Goal: Task Accomplishment & Management: Use online tool/utility

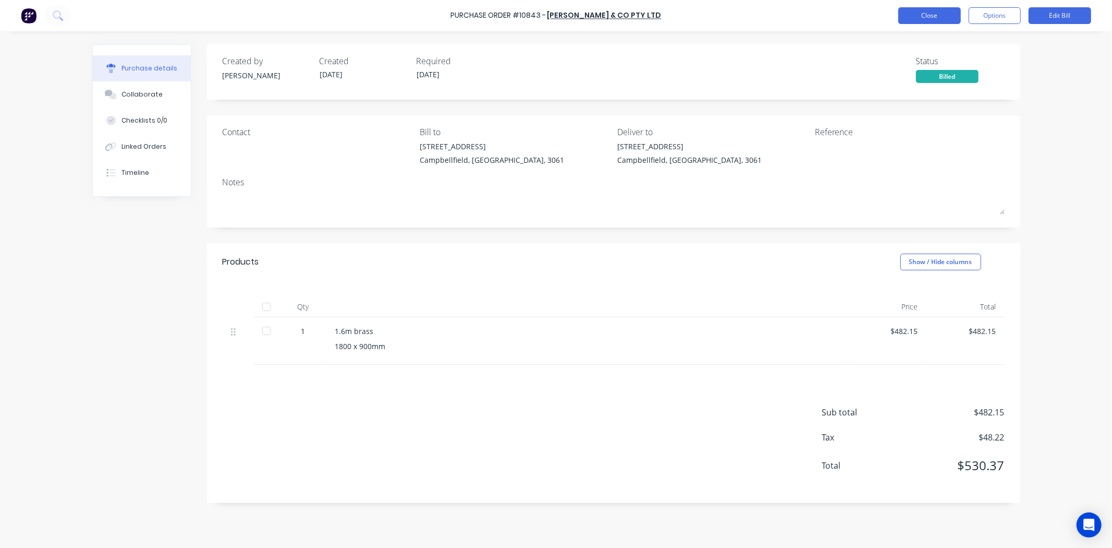
click at [905, 16] on button "Close" at bounding box center [929, 15] width 63 height 17
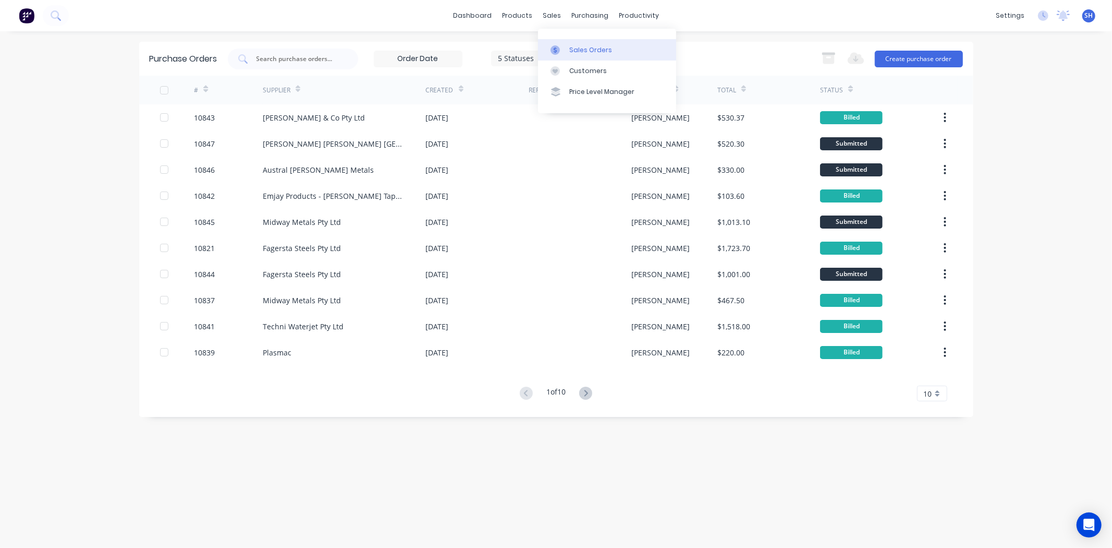
click at [574, 45] on div "Sales Orders" at bounding box center [590, 49] width 43 height 9
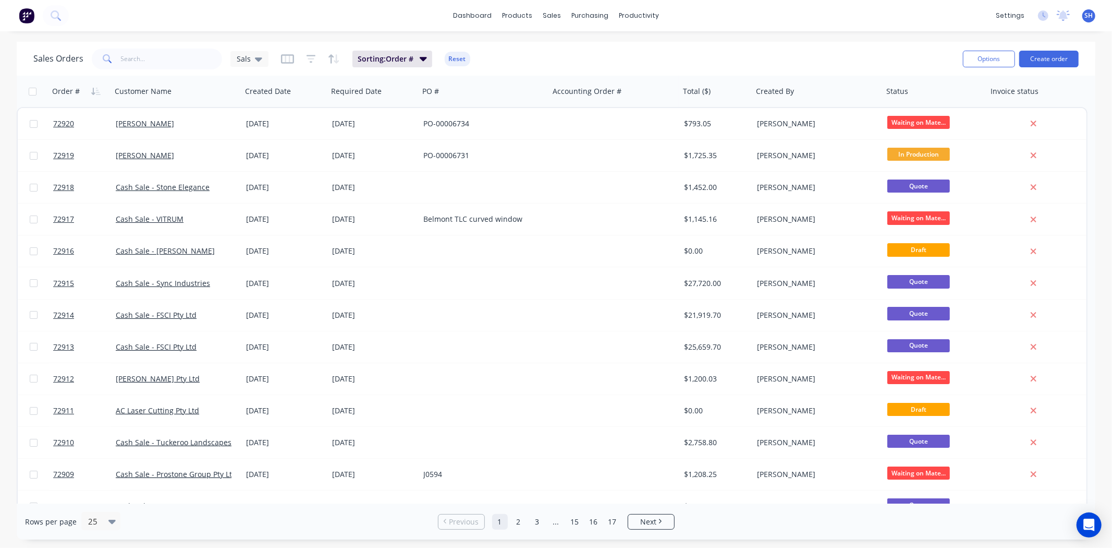
drag, startPoint x: 156, startPoint y: 49, endPoint x: 159, endPoint y: 56, distance: 7.6
click at [157, 54] on div "Sales Orders Sals Sorting: Order # Reset" at bounding box center [493, 59] width 921 height 26
click at [159, 56] on input "text" at bounding box center [172, 58] width 102 height 21
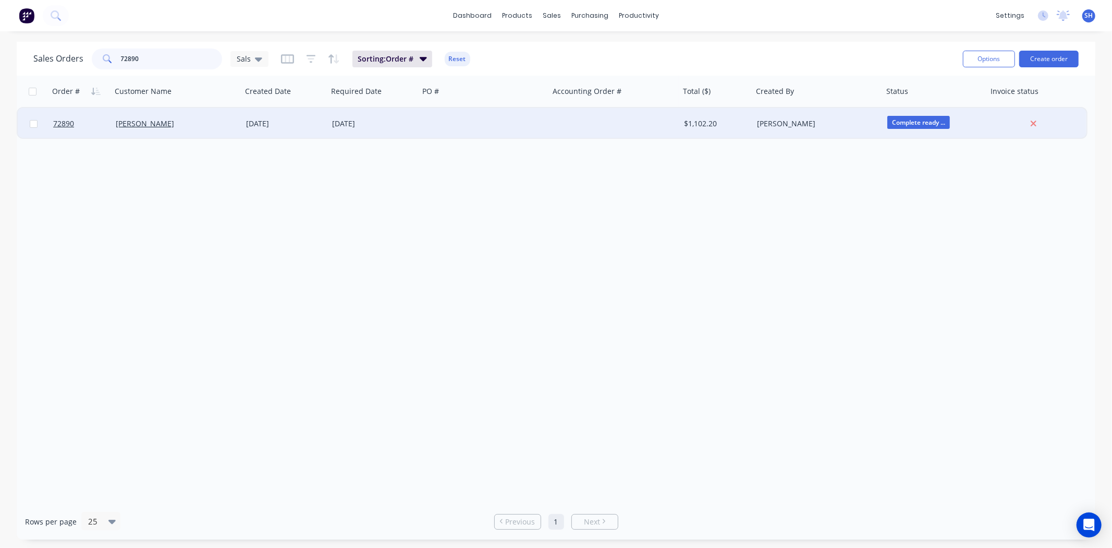
type input "72890"
click at [370, 124] on div "[DATE]" at bounding box center [373, 123] width 83 height 10
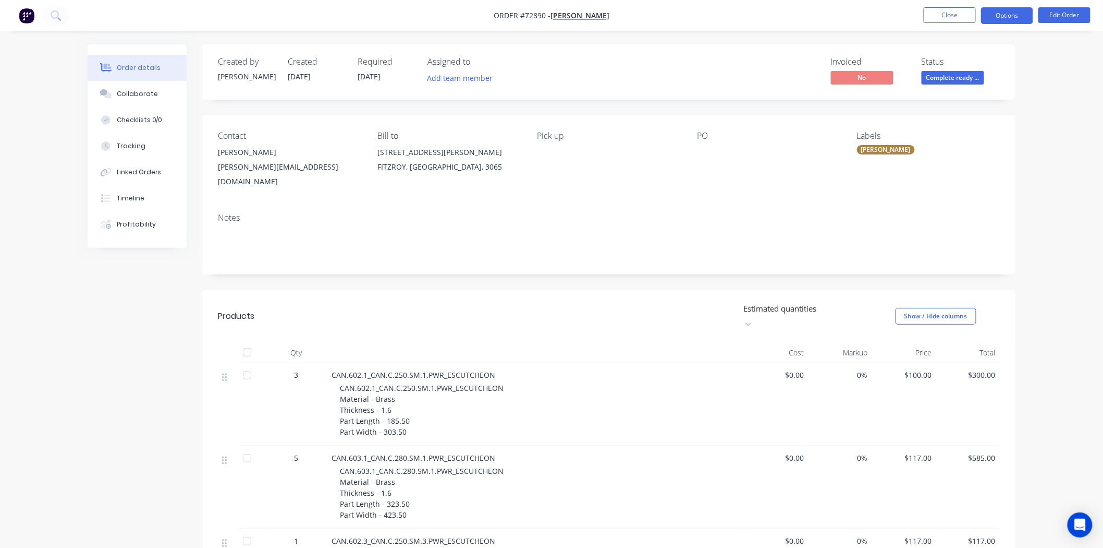
click at [992, 21] on button "Options" at bounding box center [1007, 15] width 52 height 17
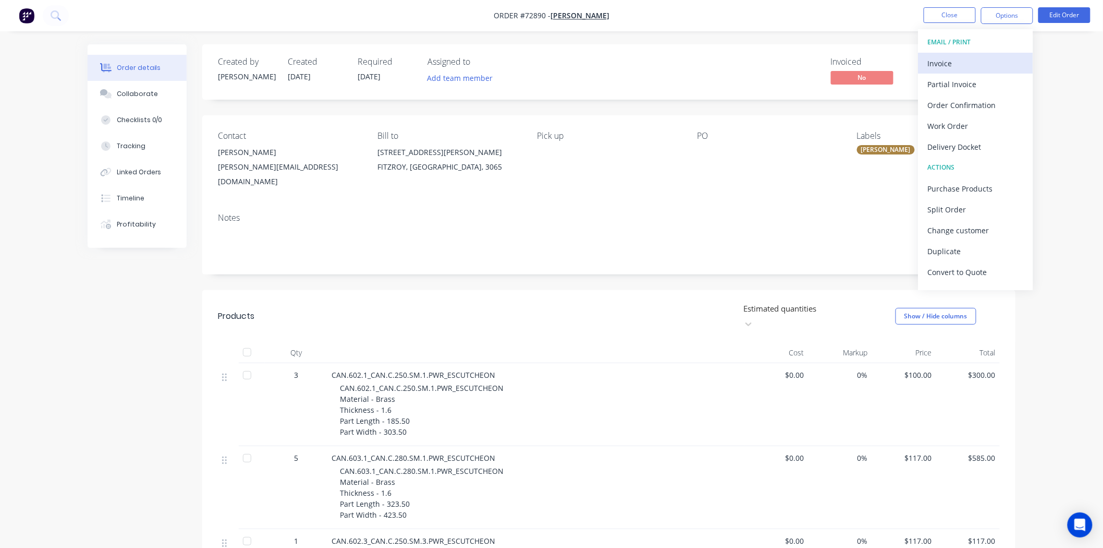
click at [977, 65] on div "Invoice" at bounding box center [976, 63] width 96 height 15
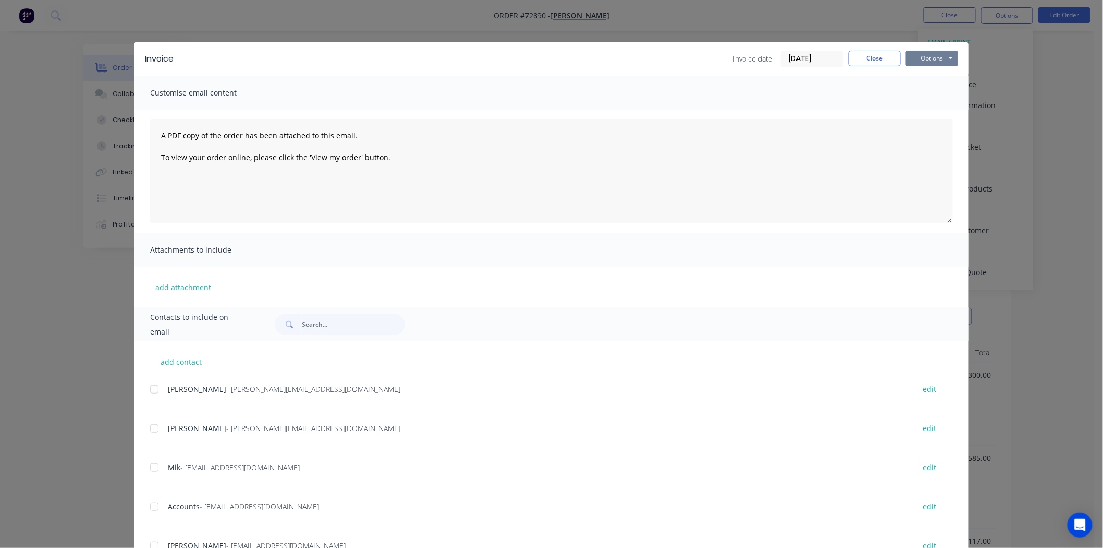
click at [928, 63] on button "Options" at bounding box center [932, 59] width 52 height 16
click at [926, 90] on button "Print" at bounding box center [939, 94] width 67 height 17
click at [873, 63] on button "Close" at bounding box center [875, 59] width 52 height 16
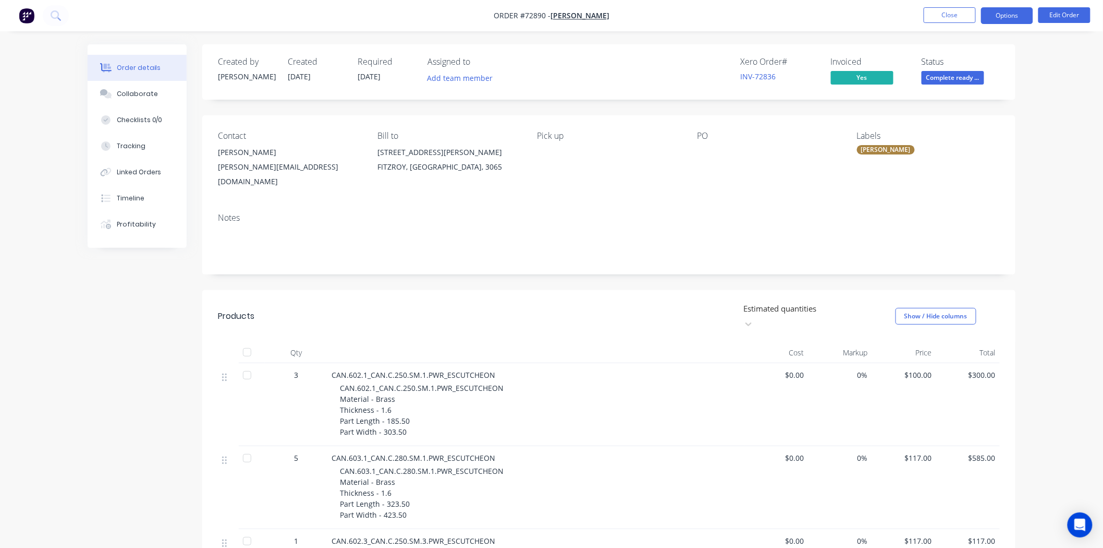
click at [1008, 18] on button "Options" at bounding box center [1007, 15] width 52 height 17
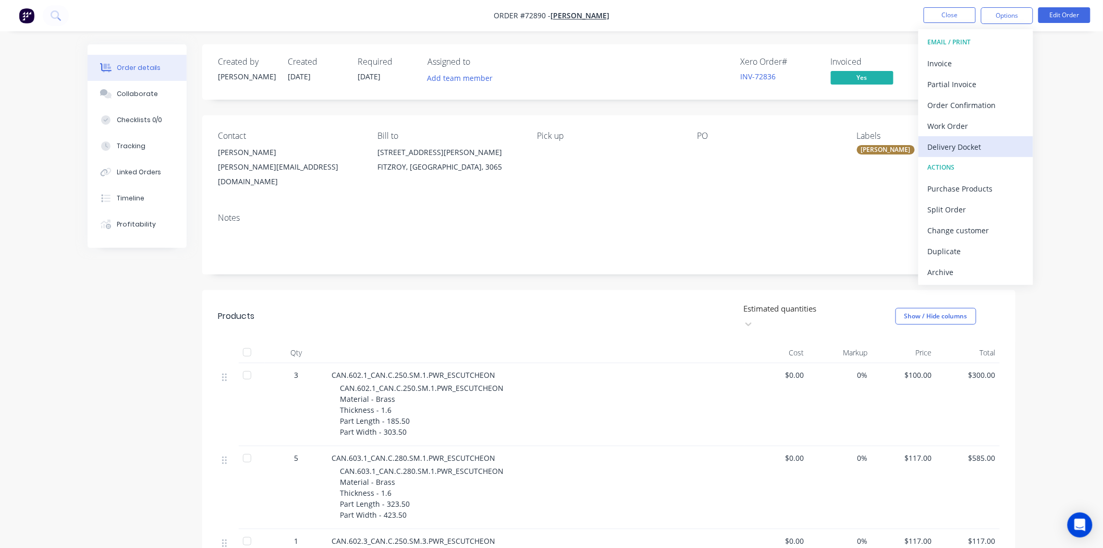
click at [982, 139] on div "Delivery Docket" at bounding box center [976, 146] width 96 height 15
click at [961, 105] on div "Without pricing" at bounding box center [976, 105] width 96 height 15
click at [934, 18] on button "Close" at bounding box center [950, 15] width 52 height 16
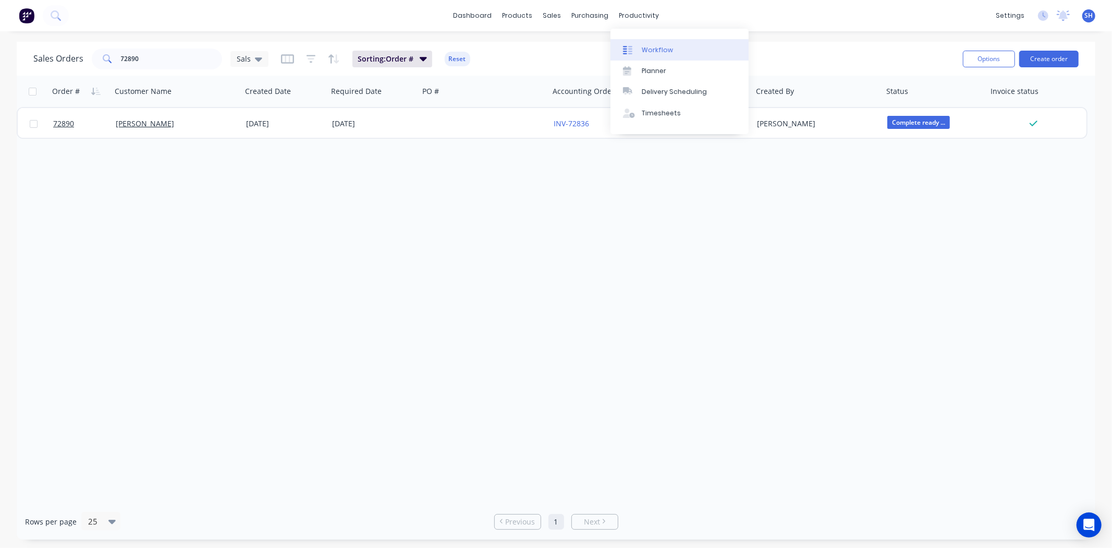
click at [650, 44] on link "Workflow" at bounding box center [680, 49] width 138 height 21
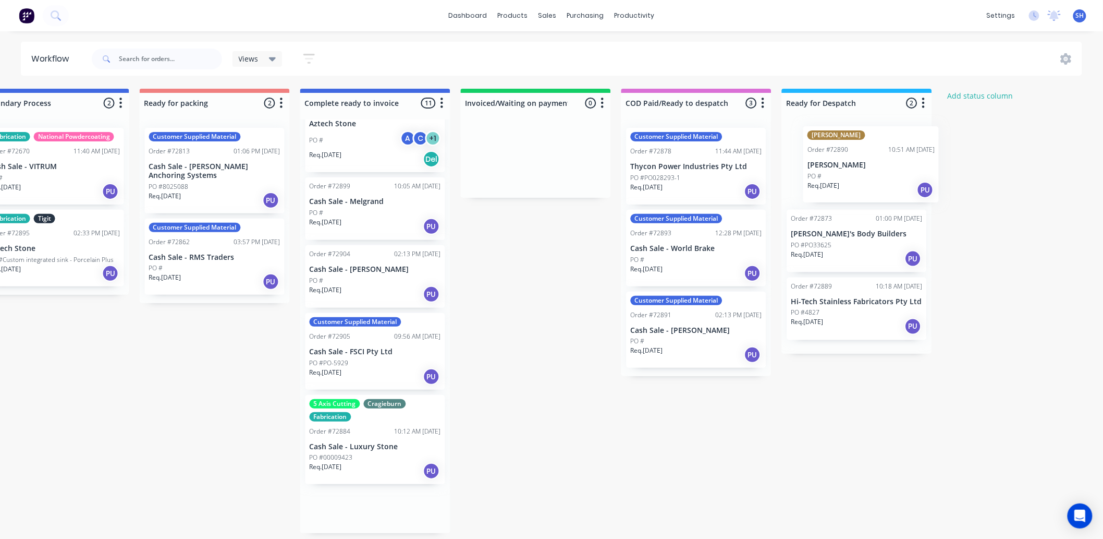
scroll to position [0, 692]
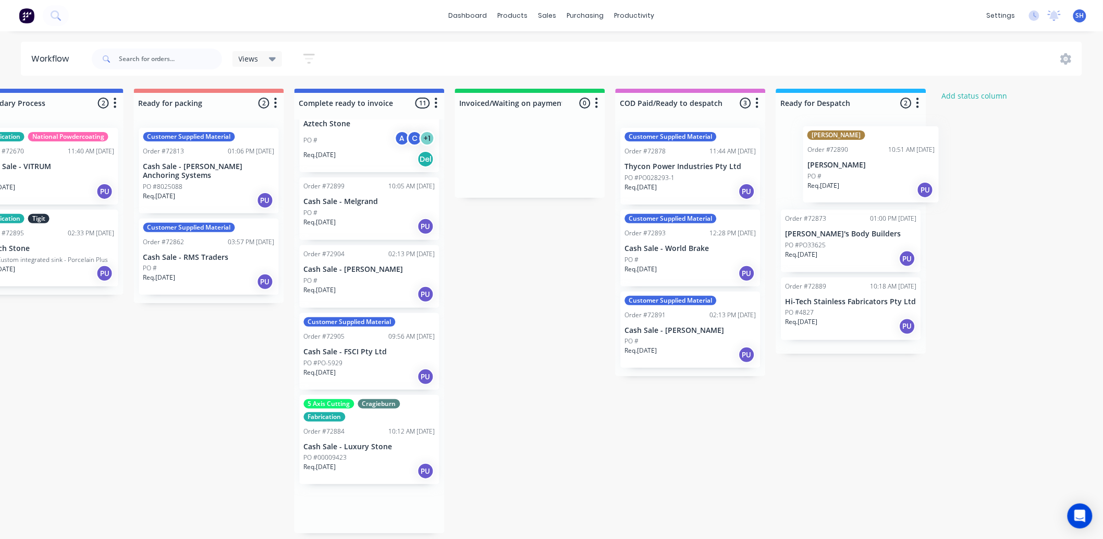
drag, startPoint x: 706, startPoint y: 220, endPoint x: 848, endPoint y: 174, distance: 150.1
click at [849, 174] on div "Submitted 1 Status colour #273444 hex #273444 Save Cancel Summaries Total order…" at bounding box center [246, 311] width 1890 height 444
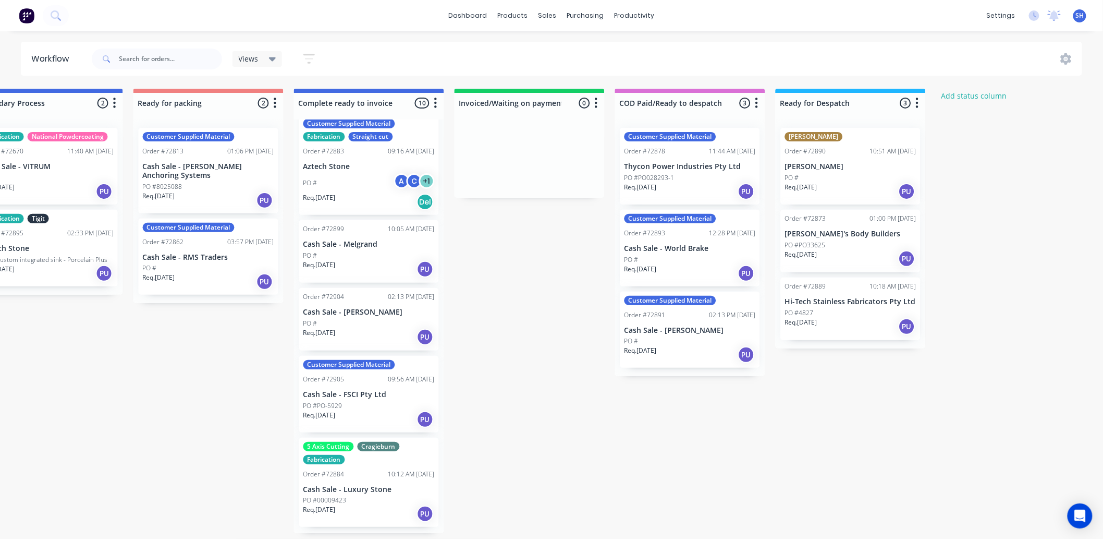
scroll to position [527, 0]
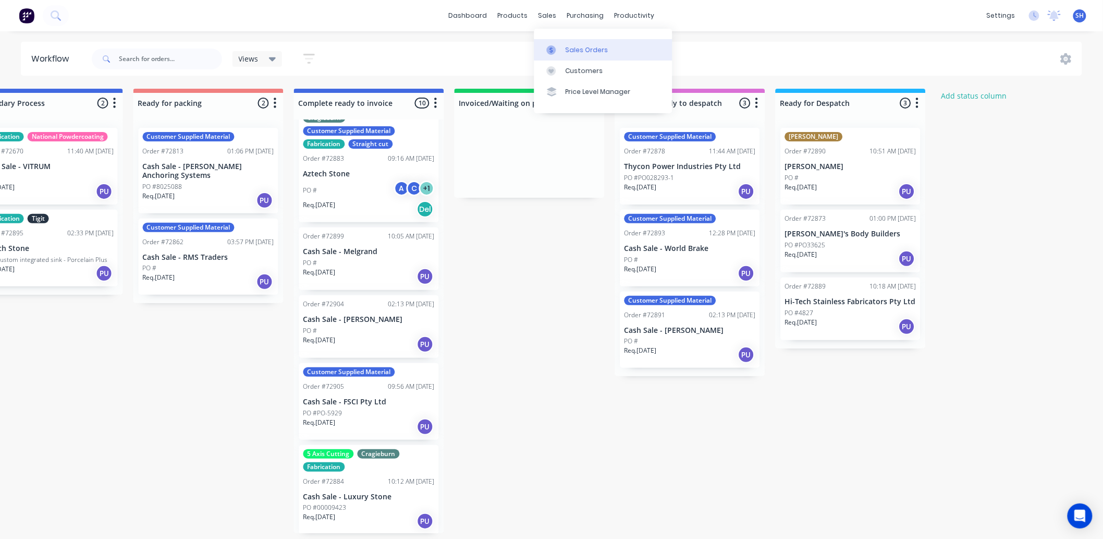
click at [566, 49] on div "Sales Orders" at bounding box center [587, 49] width 43 height 9
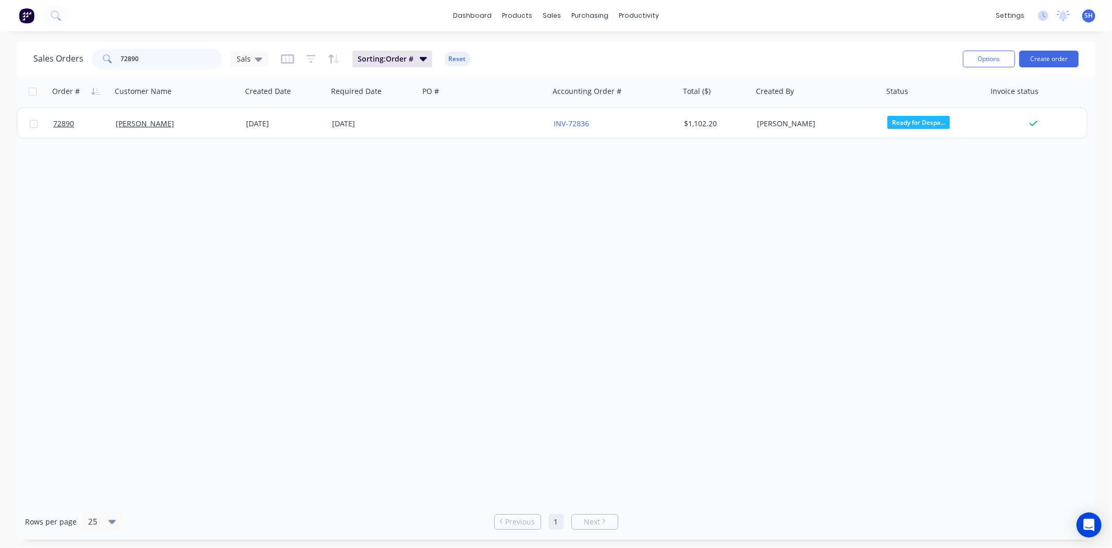
drag, startPoint x: 167, startPoint y: 65, endPoint x: 117, endPoint y: 63, distance: 50.6
click at [117, 63] on div "72890" at bounding box center [157, 58] width 130 height 21
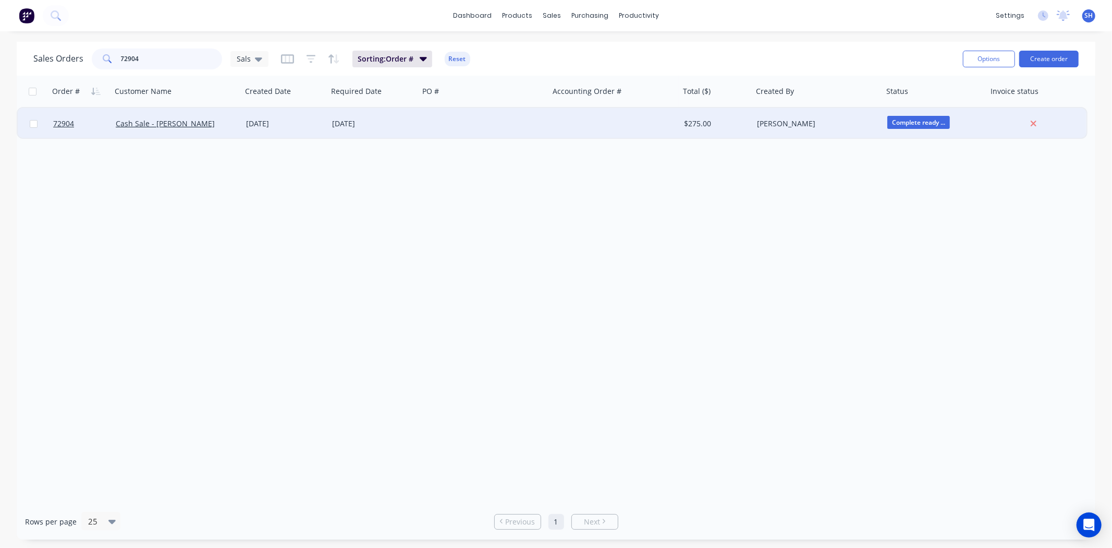
type input "72904"
click at [403, 125] on div "[DATE]" at bounding box center [373, 123] width 83 height 10
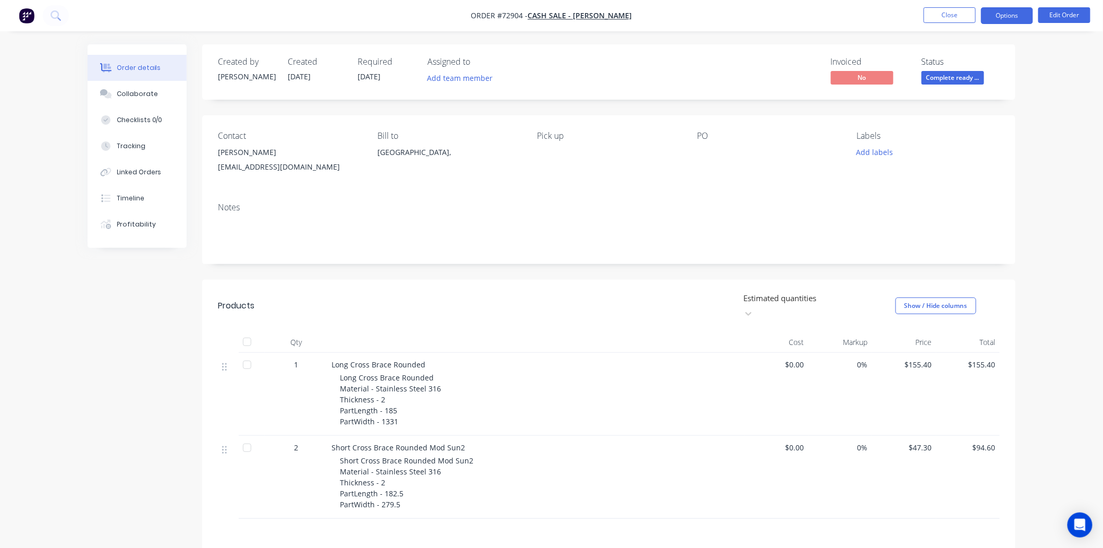
click at [996, 16] on button "Options" at bounding box center [1007, 15] width 52 height 17
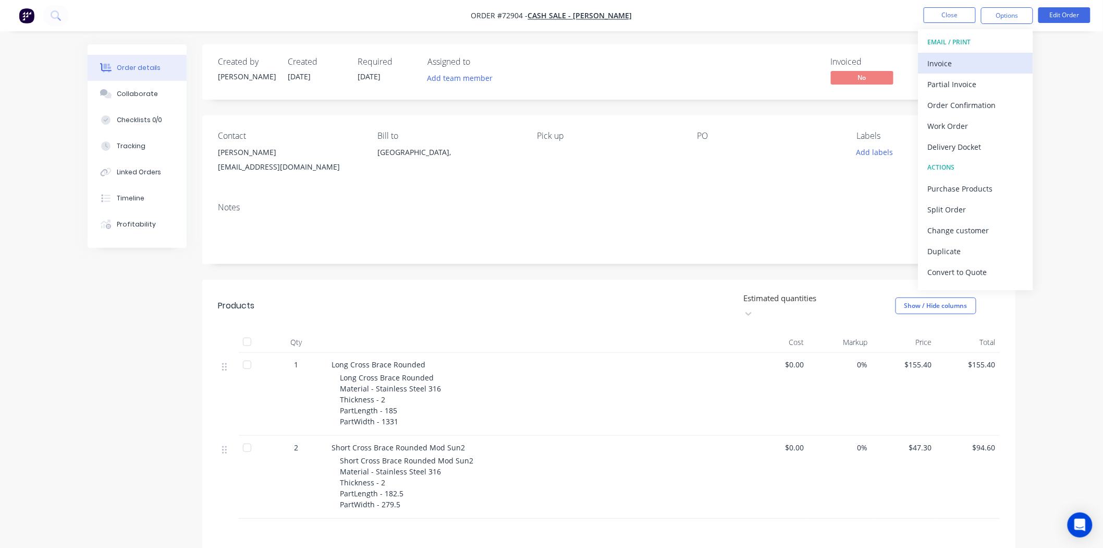
click at [956, 65] on div "Invoice" at bounding box center [976, 63] width 96 height 15
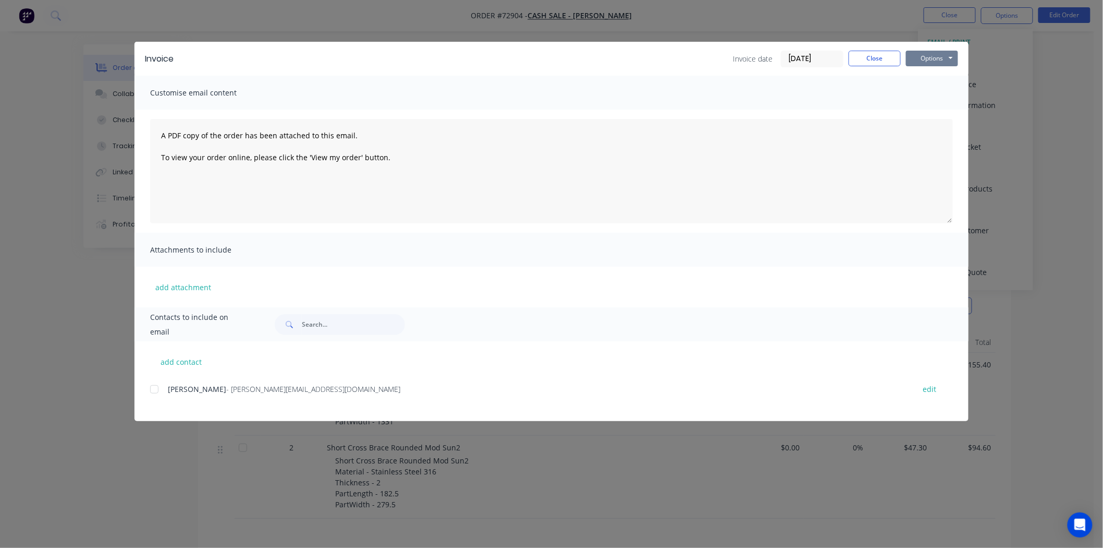
click at [947, 56] on button "Options" at bounding box center [932, 59] width 52 height 16
click at [926, 97] on button "Print" at bounding box center [939, 94] width 67 height 17
click at [873, 52] on button "Close" at bounding box center [875, 59] width 52 height 16
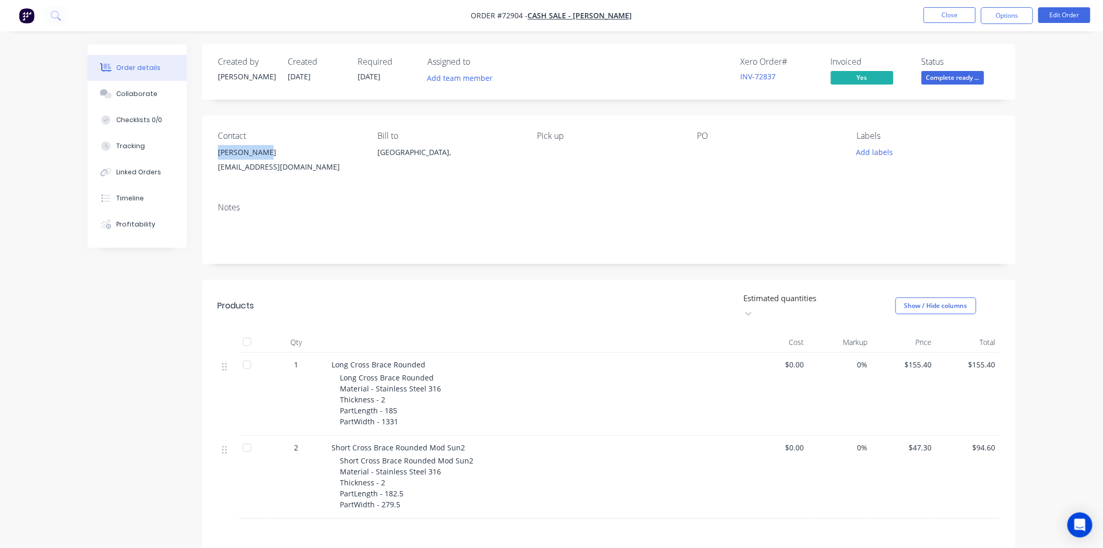
drag, startPoint x: 263, startPoint y: 153, endPoint x: 216, endPoint y: 155, distance: 46.5
click at [216, 155] on div "Contact David Clarke krisday.davidclarke@gmail.com Bill to Victoria, Pick up PO…" at bounding box center [608, 154] width 813 height 79
copy div "David Clarke"
drag, startPoint x: 329, startPoint y: 167, endPoint x: 216, endPoint y: 180, distance: 113.9
click at [216, 180] on div "Contact David Clarke krisday.davidclarke@gmail.com Bill to Victoria, Pick up PO…" at bounding box center [608, 154] width 813 height 79
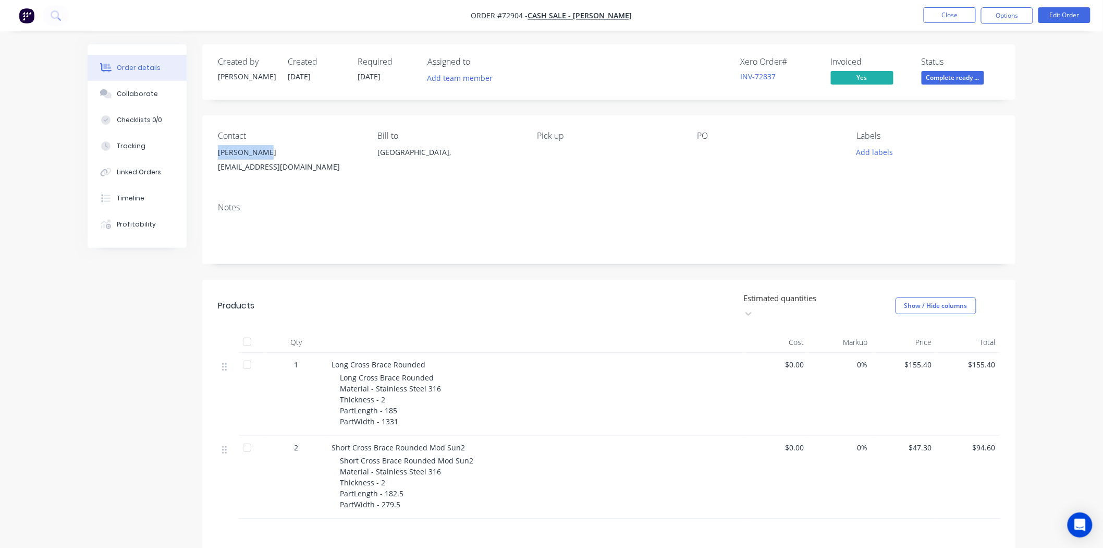
copy div "krisday.davidclarke@gmail.com"
click at [996, 17] on button "Options" at bounding box center [1007, 15] width 52 height 17
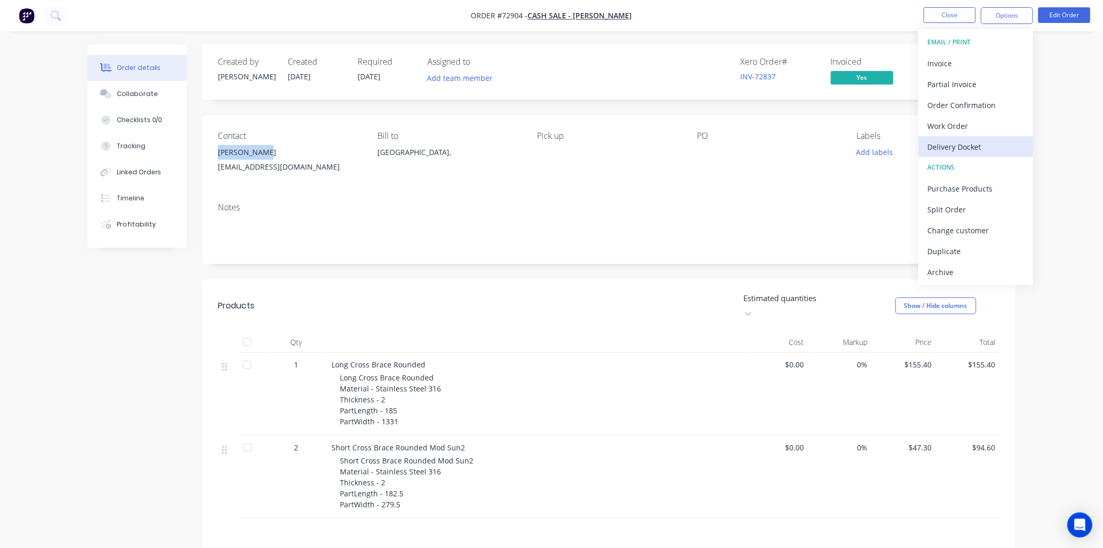
click at [968, 143] on div "Delivery Docket" at bounding box center [976, 146] width 96 height 15
click at [961, 103] on div "Without pricing" at bounding box center [976, 105] width 96 height 15
click at [942, 14] on button "Close" at bounding box center [950, 15] width 52 height 16
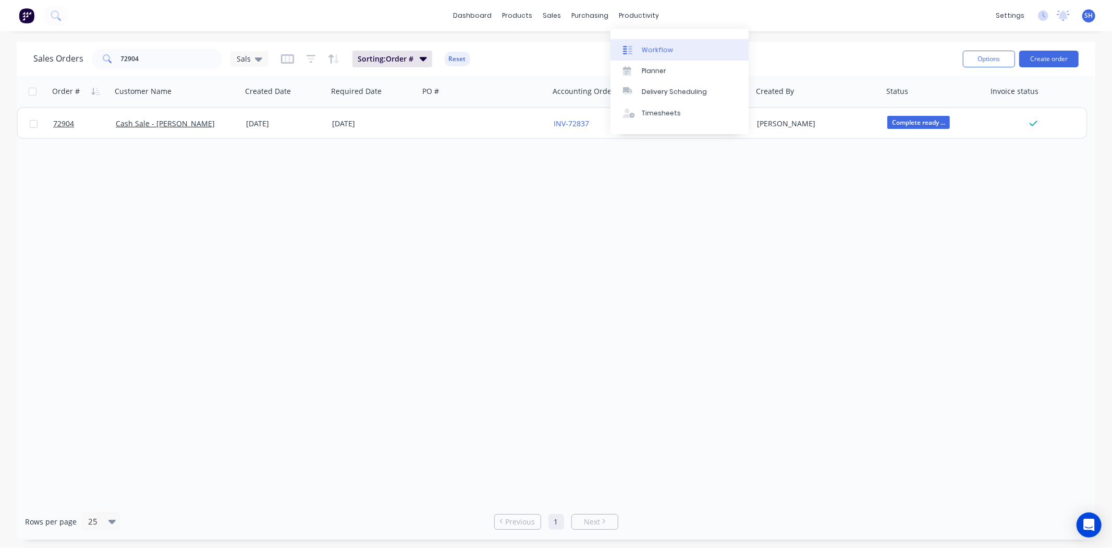
click at [648, 51] on div "Workflow" at bounding box center [657, 49] width 31 height 9
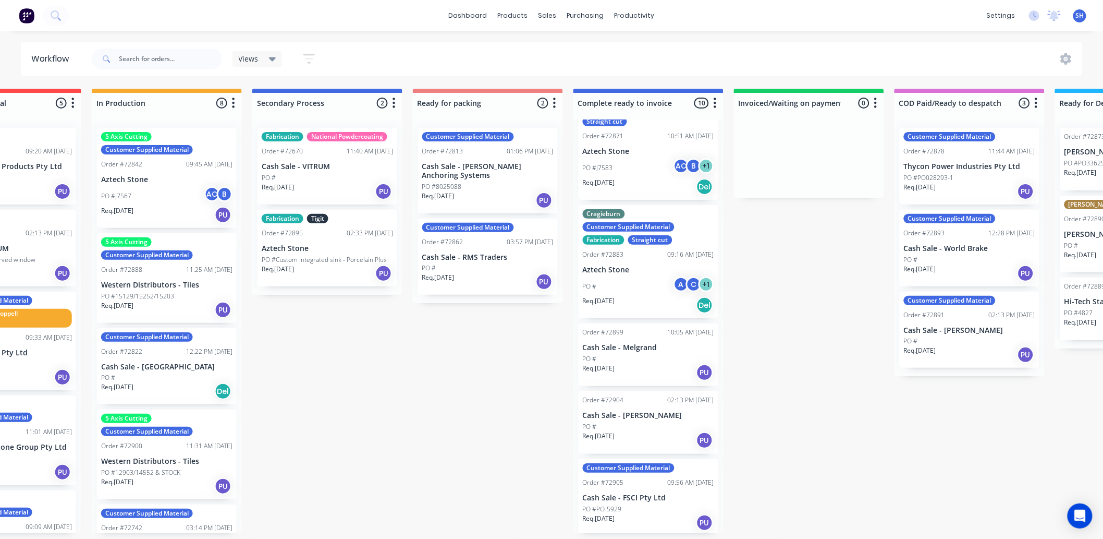
scroll to position [463, 0]
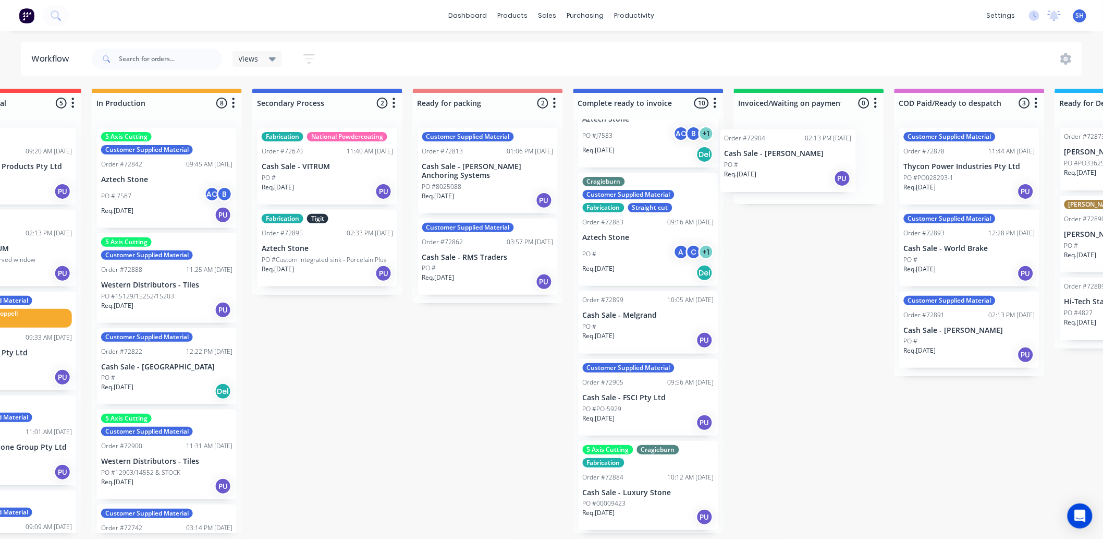
drag, startPoint x: 643, startPoint y: 399, endPoint x: 793, endPoint y: 160, distance: 281.8
click at [793, 160] on div "Submitted 1 Status colour #273444 hex #273444 Save Cancel Summaries Total order…" at bounding box center [525, 311] width 1890 height 444
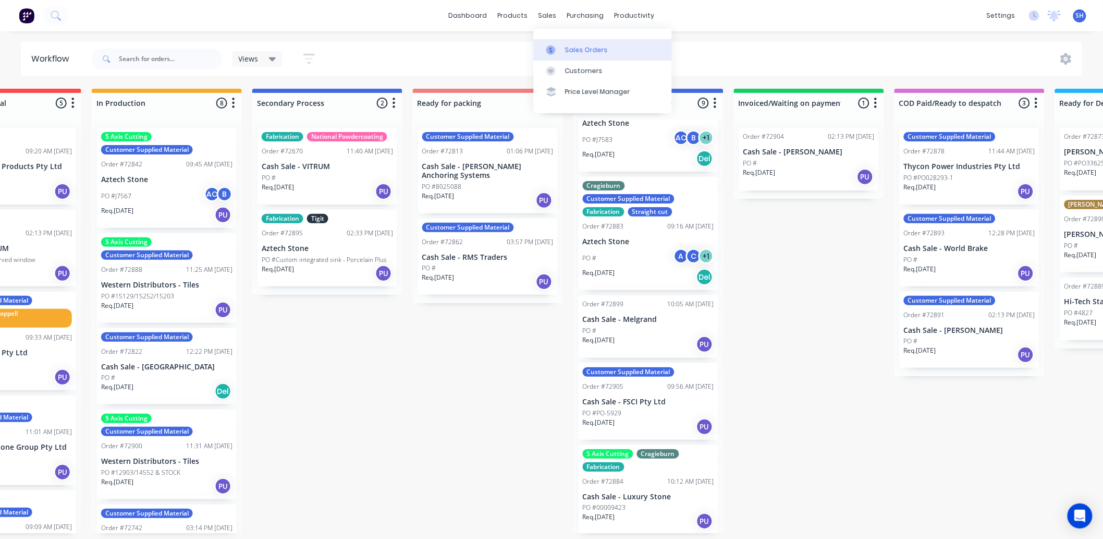
click at [565, 50] on div "Sales Orders" at bounding box center [586, 49] width 43 height 9
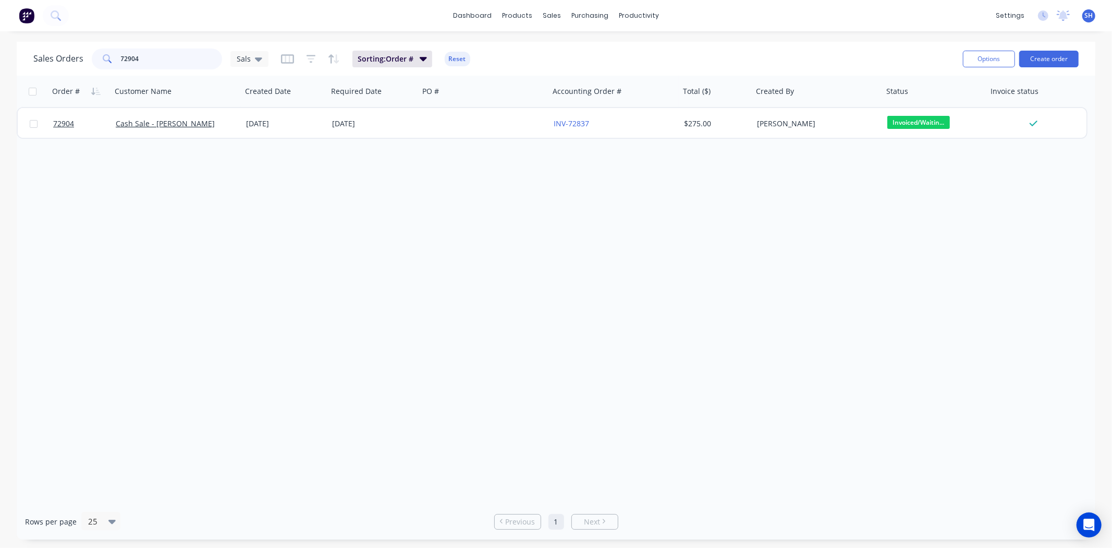
drag, startPoint x: 165, startPoint y: 58, endPoint x: 118, endPoint y: 56, distance: 47.0
click at [121, 56] on input "72904" at bounding box center [172, 58] width 102 height 21
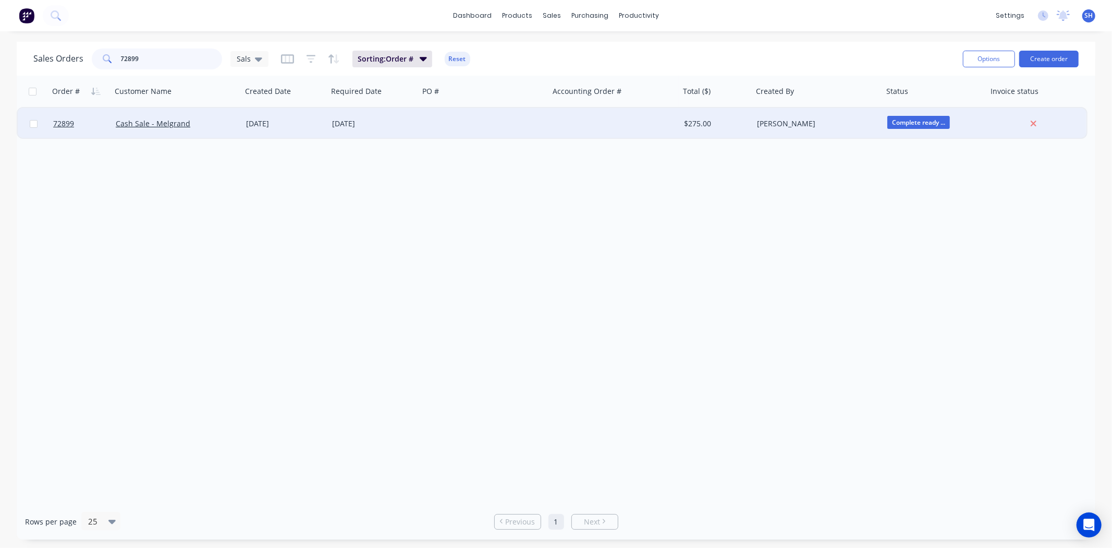
type input "72899"
click at [377, 124] on div "[DATE]" at bounding box center [373, 123] width 83 height 10
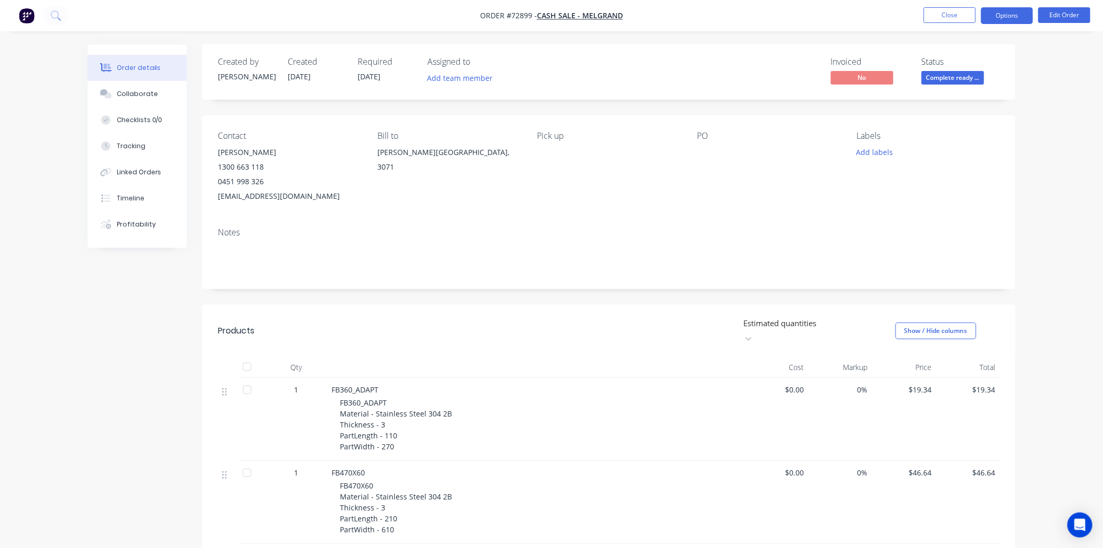
click at [1015, 14] on button "Options" at bounding box center [1007, 15] width 52 height 17
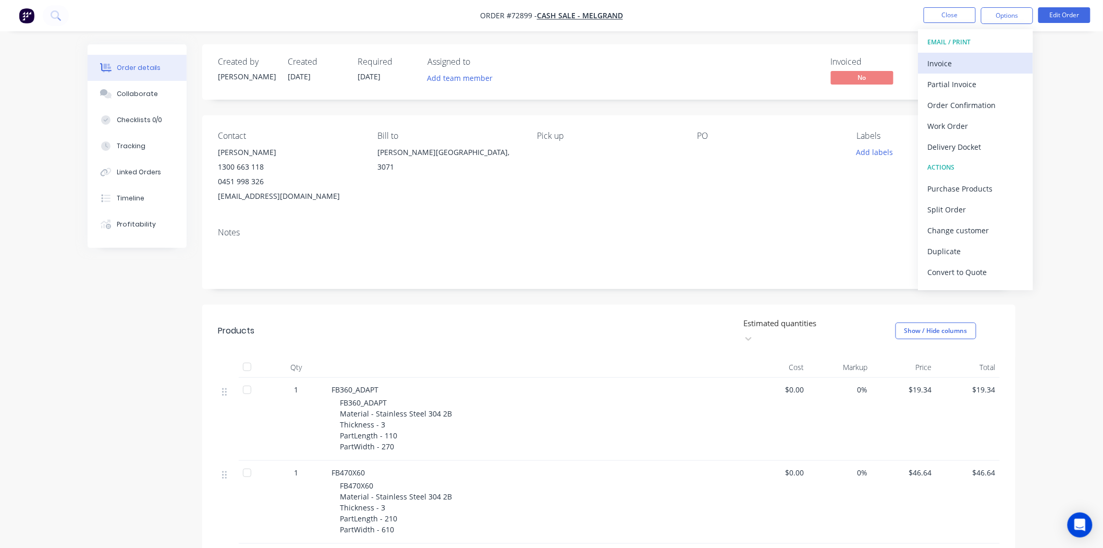
click at [967, 57] on div "Invoice" at bounding box center [976, 63] width 96 height 15
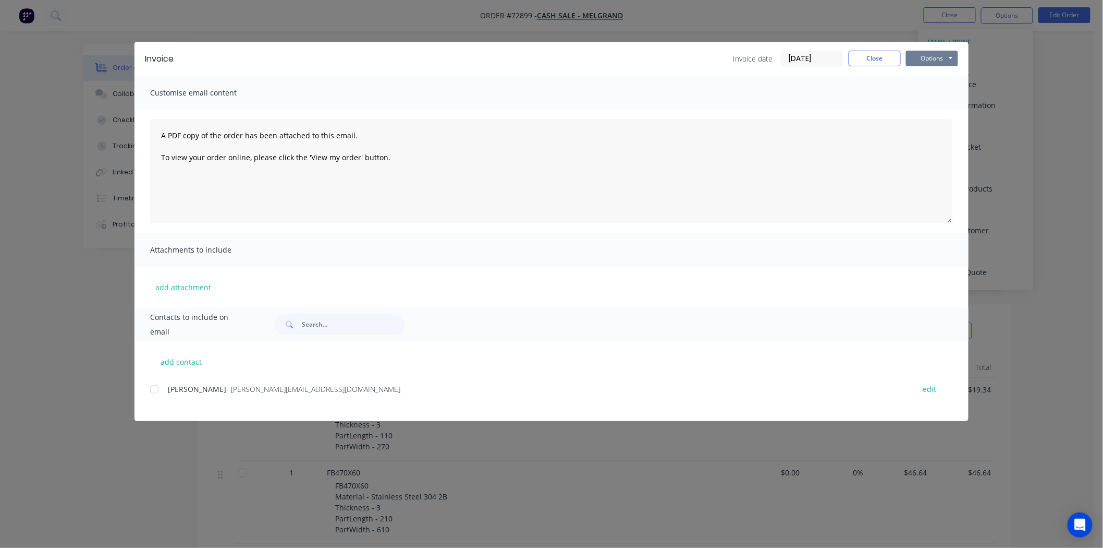
click at [939, 60] on button "Options" at bounding box center [932, 59] width 52 height 16
click at [936, 97] on button "Print" at bounding box center [939, 94] width 67 height 17
click at [866, 62] on button "Close" at bounding box center [875, 59] width 52 height 16
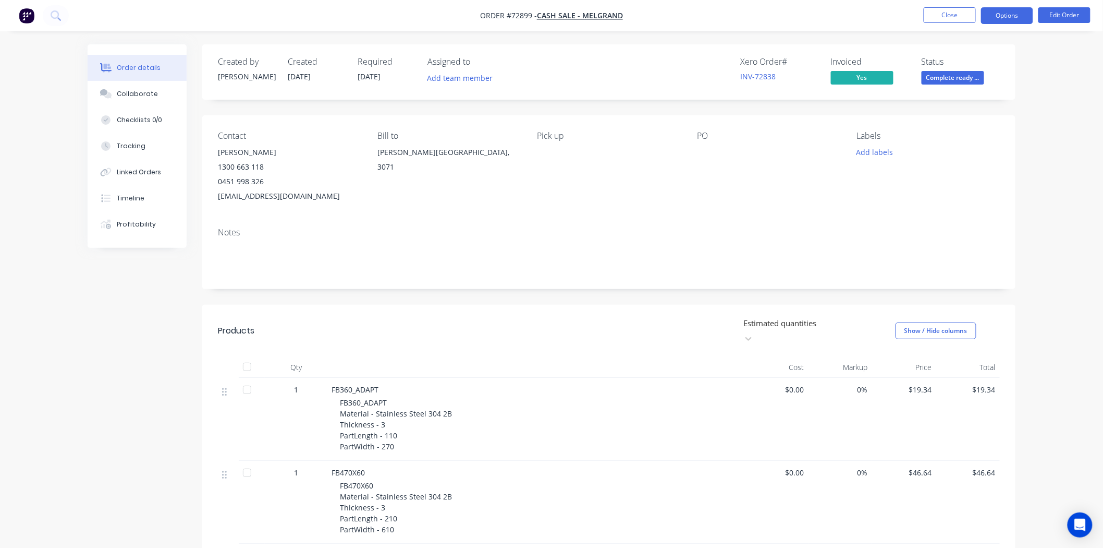
click at [994, 17] on button "Options" at bounding box center [1007, 15] width 52 height 17
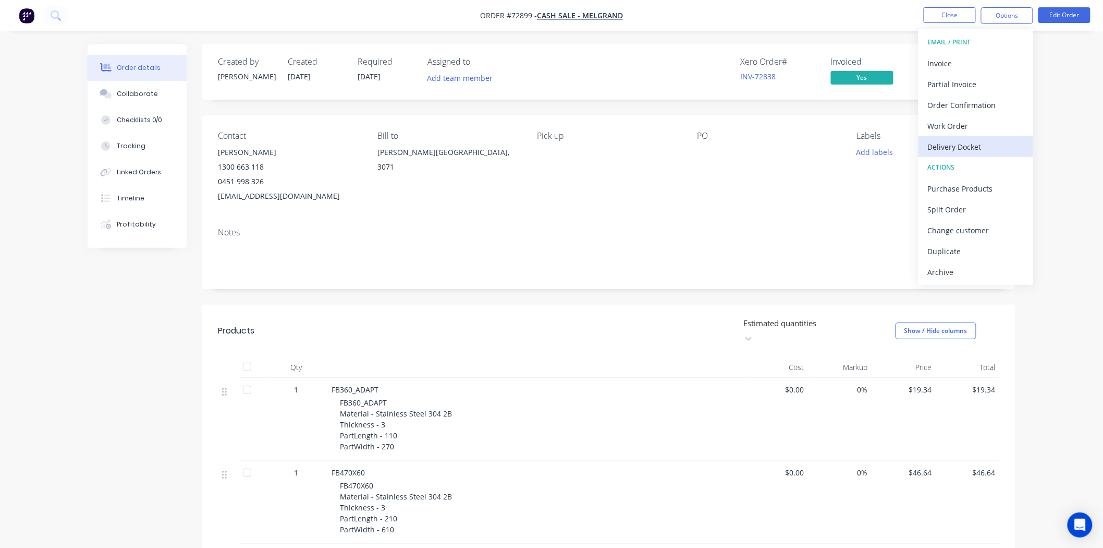
click at [974, 145] on div "Delivery Docket" at bounding box center [976, 146] width 96 height 15
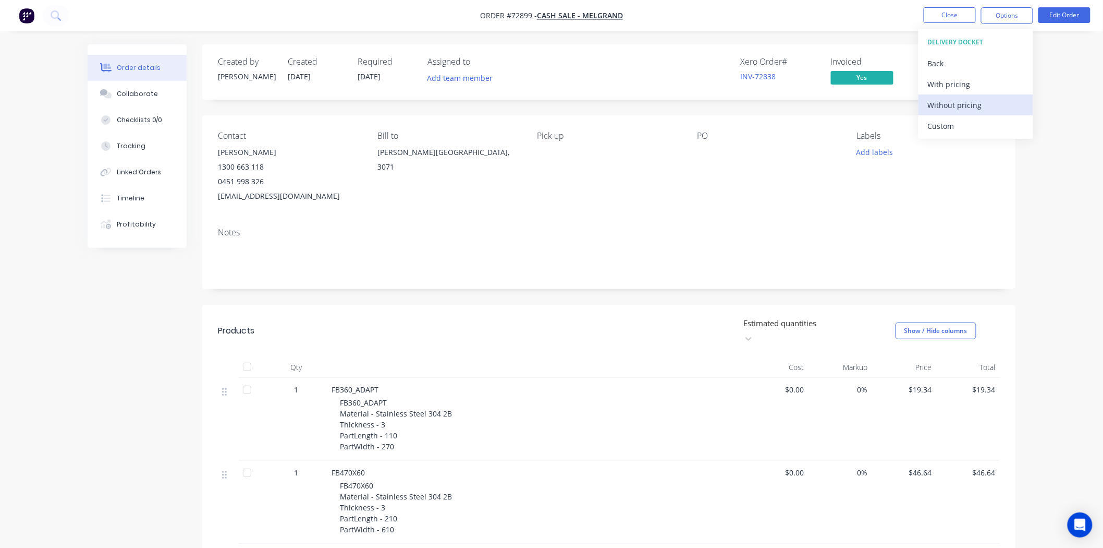
click at [957, 99] on div "Without pricing" at bounding box center [976, 105] width 96 height 15
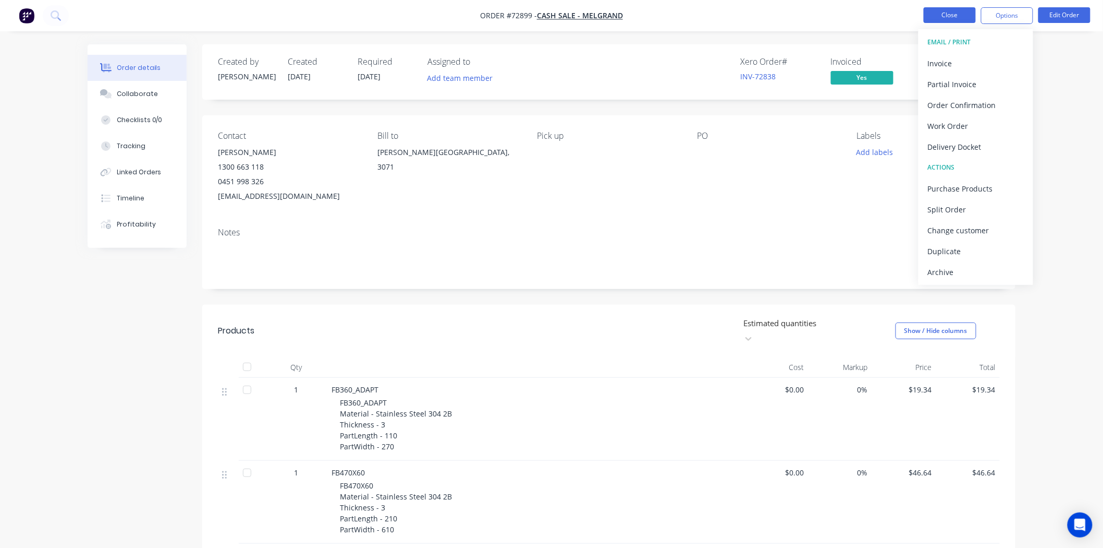
click at [951, 9] on button "Close" at bounding box center [950, 15] width 52 height 16
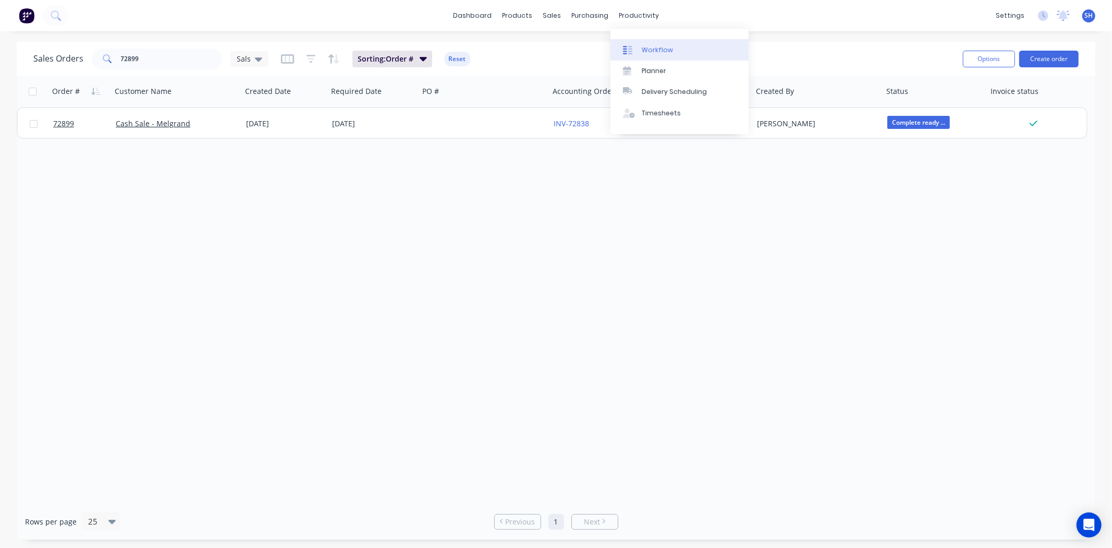
click at [646, 41] on link "Workflow" at bounding box center [680, 49] width 138 height 21
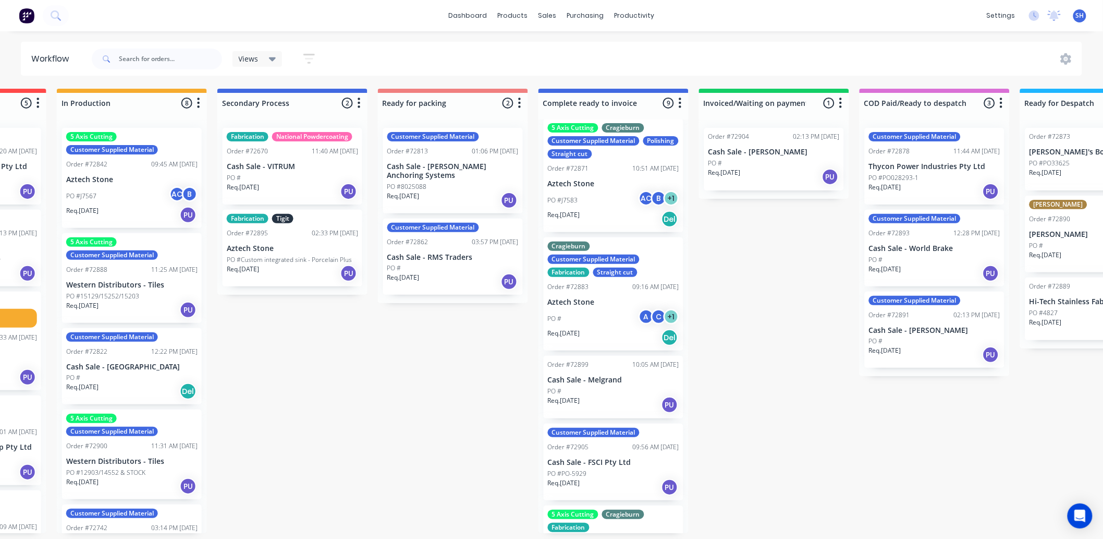
scroll to position [405, 0]
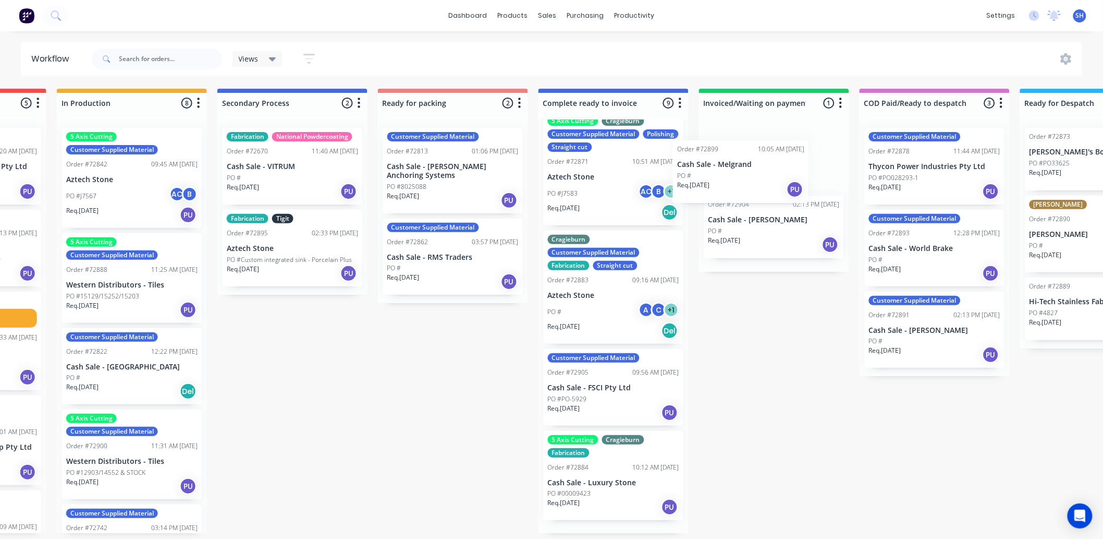
drag, startPoint x: 622, startPoint y: 403, endPoint x: 752, endPoint y: 191, distance: 248.6
click at [752, 191] on div "Submitted 1 Status colour #273444 hex #273444 Save Cancel Summaries Total order…" at bounding box center [490, 311] width 1890 height 444
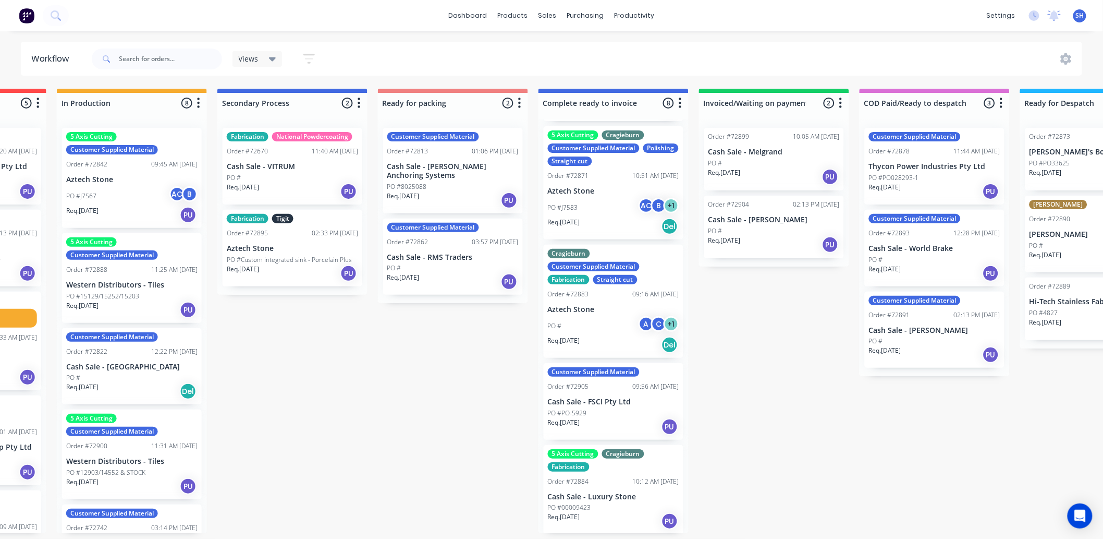
scroll to position [0, 447]
click at [576, 48] on div "Sales Orders" at bounding box center [587, 49] width 43 height 9
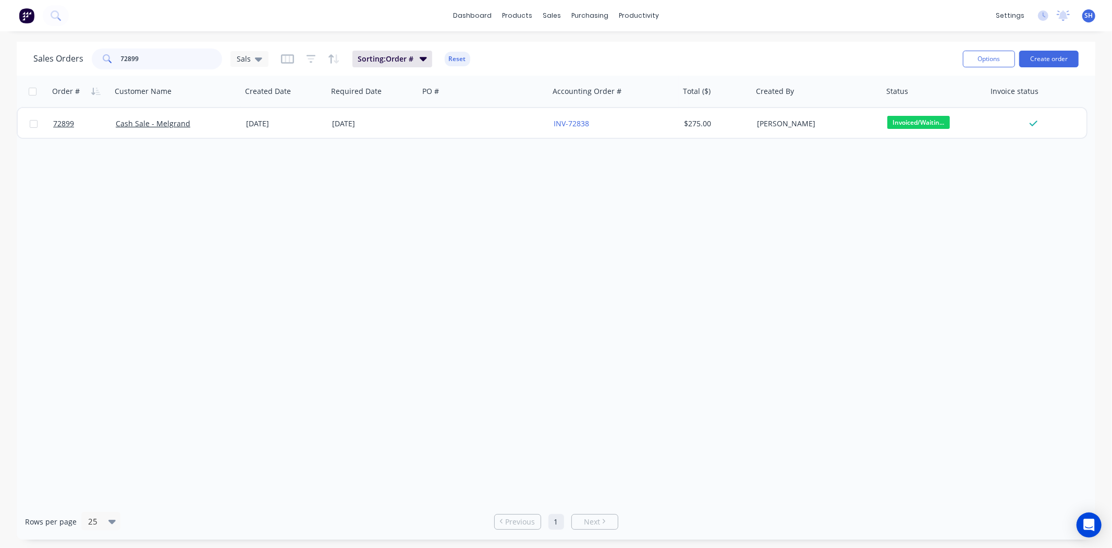
drag, startPoint x: 153, startPoint y: 64, endPoint x: 110, endPoint y: 64, distance: 42.8
click at [110, 64] on div "72899" at bounding box center [157, 58] width 130 height 21
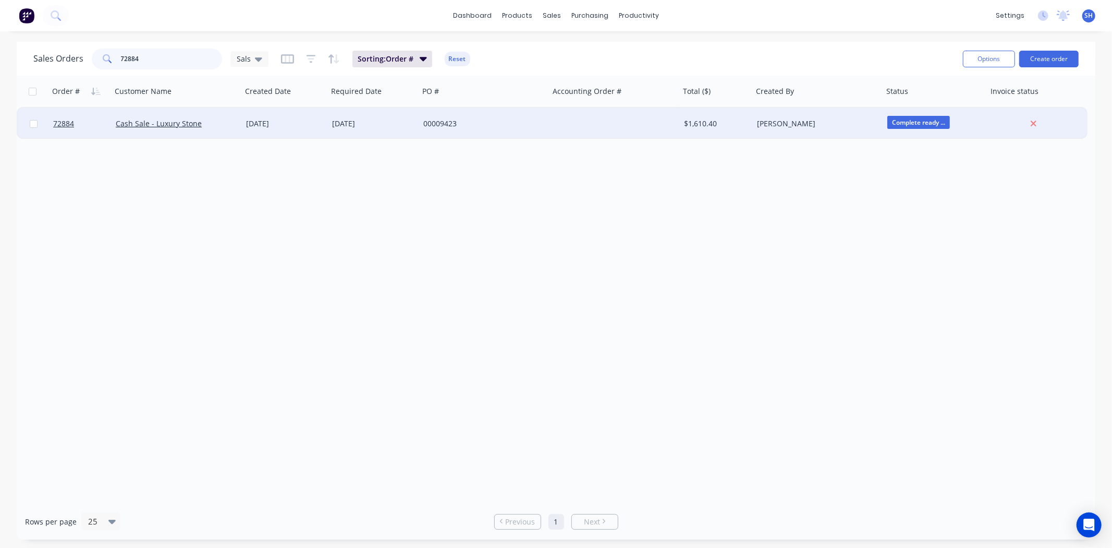
type input "72884"
click at [298, 126] on div "17 Sep 2025" at bounding box center [285, 123] width 78 height 10
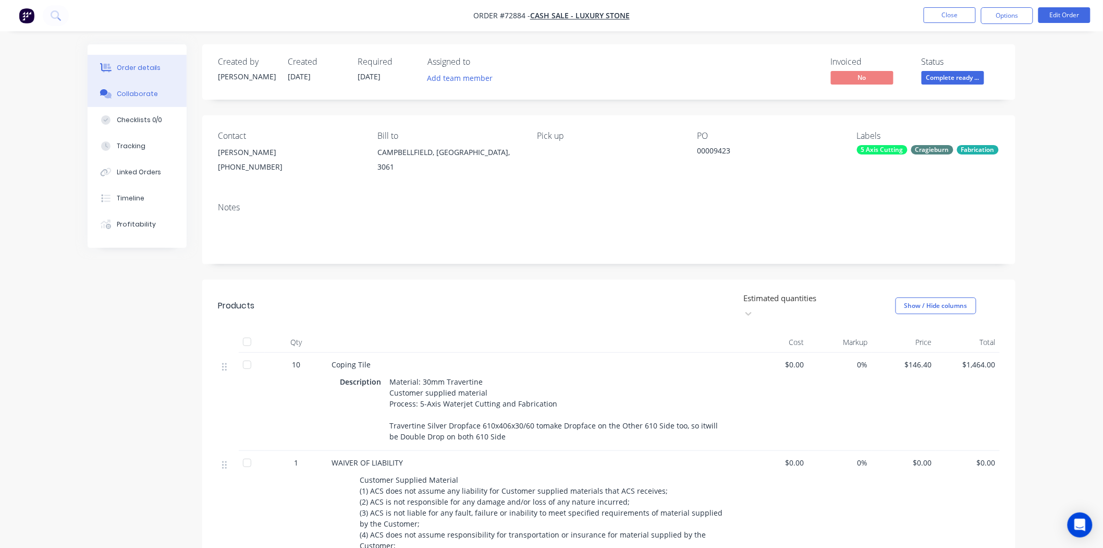
click at [152, 101] on button "Collaborate" at bounding box center [137, 94] width 99 height 26
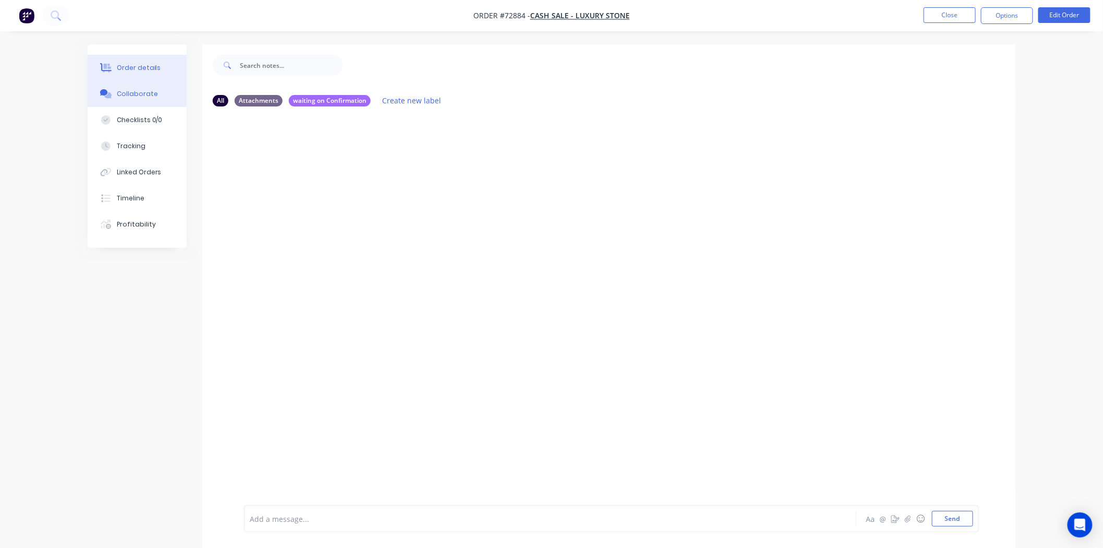
click at [137, 67] on div "Order details" at bounding box center [139, 67] width 44 height 9
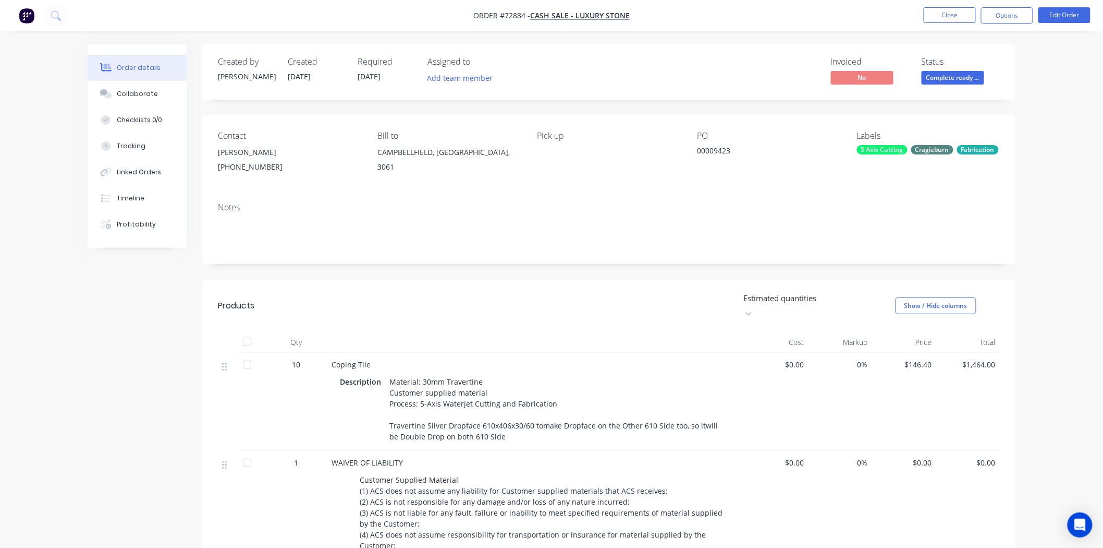
click at [945, 23] on li "Close" at bounding box center [950, 15] width 52 height 17
click at [944, 18] on button "Close" at bounding box center [950, 15] width 52 height 16
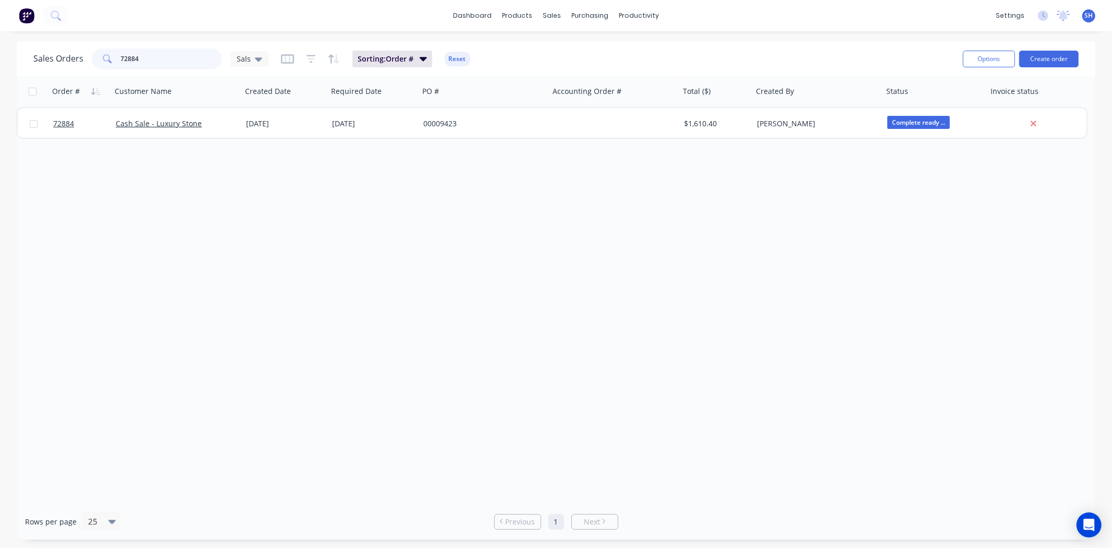
drag, startPoint x: 150, startPoint y: 63, endPoint x: 105, endPoint y: 61, distance: 44.4
click at [105, 61] on div "72884" at bounding box center [157, 58] width 130 height 21
drag, startPoint x: 129, startPoint y: 59, endPoint x: 110, endPoint y: 60, distance: 18.8
click at [110, 60] on div "72707" at bounding box center [157, 58] width 130 height 21
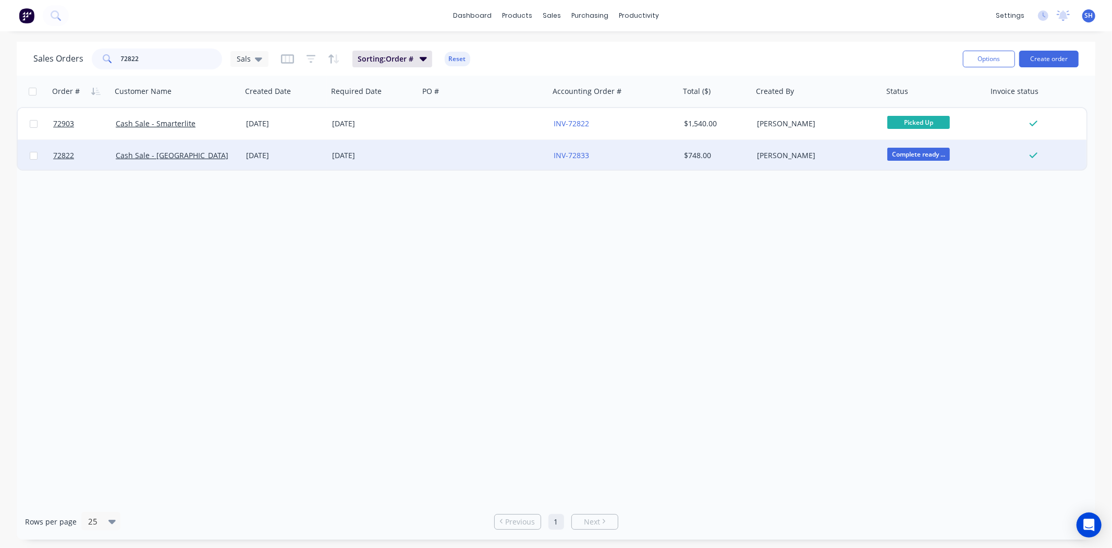
type input "72822"
click at [328, 154] on div "[DATE]" at bounding box center [373, 155] width 91 height 31
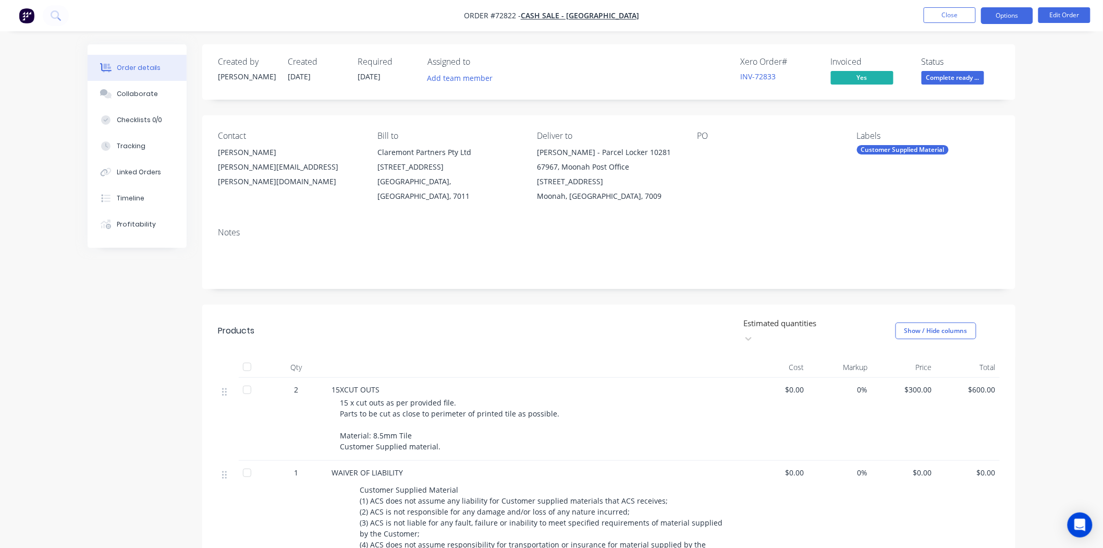
click at [1005, 22] on button "Options" at bounding box center [1007, 15] width 52 height 17
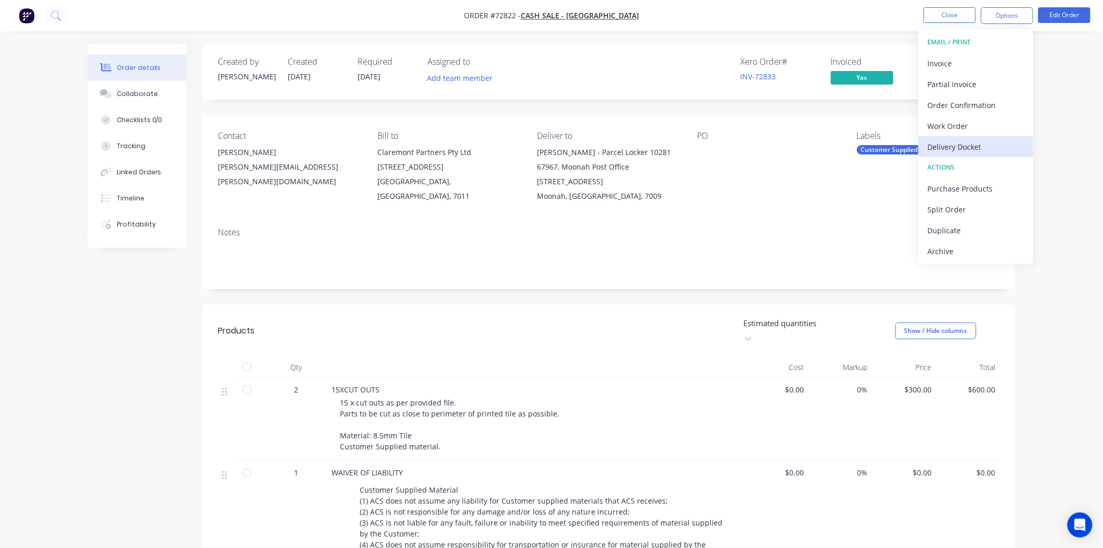
click at [970, 139] on div "Delivery Docket" at bounding box center [976, 146] width 96 height 15
click at [961, 105] on div "Without pricing" at bounding box center [976, 105] width 96 height 15
click at [942, 17] on button "Close" at bounding box center [950, 15] width 52 height 16
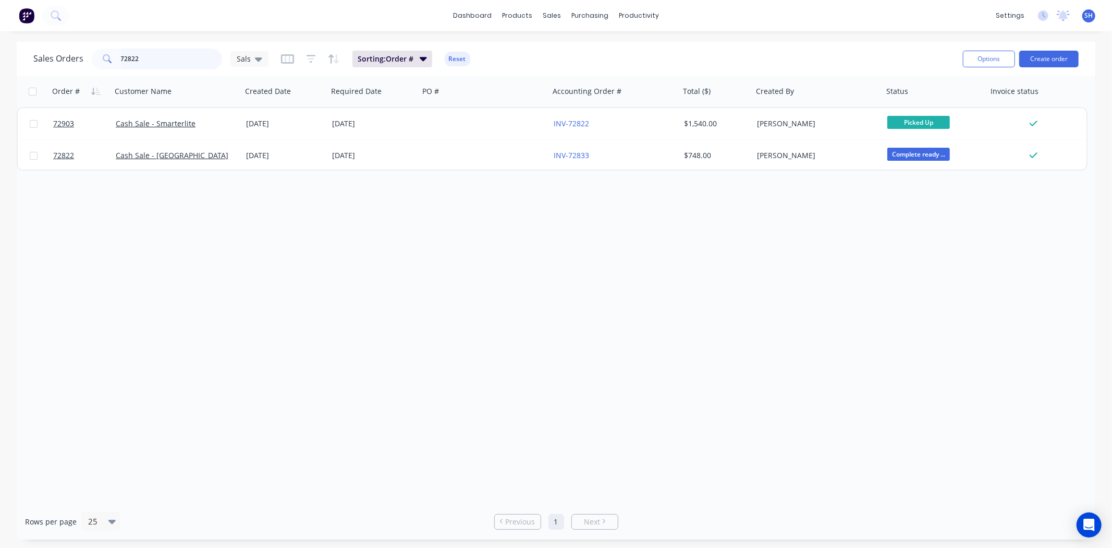
click at [174, 61] on input "72822" at bounding box center [172, 58] width 102 height 21
drag, startPoint x: 170, startPoint y: 61, endPoint x: 117, endPoint y: 63, distance: 53.2
click at [117, 63] on div "72822" at bounding box center [157, 58] width 130 height 21
type input "muse"
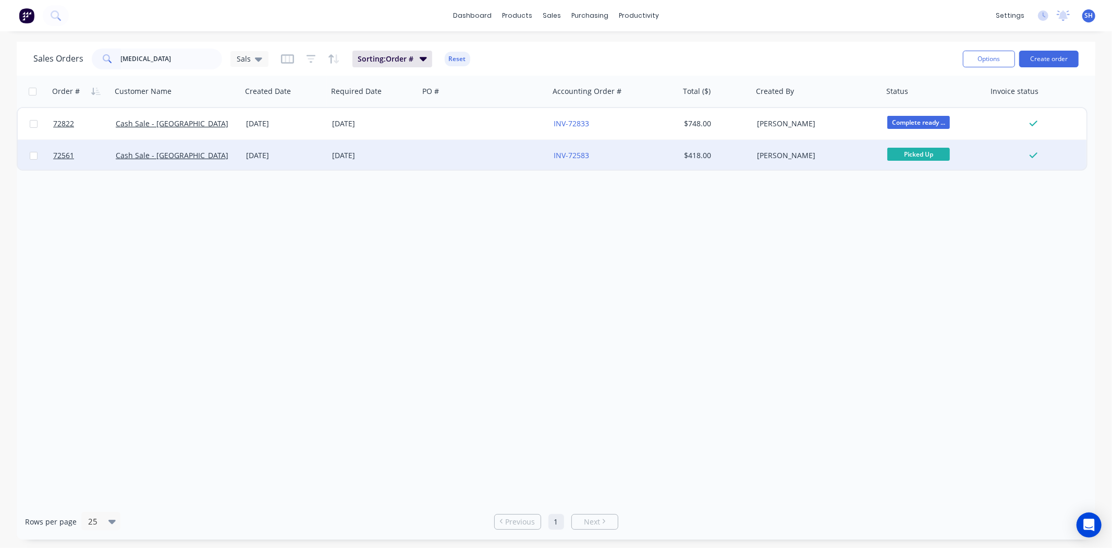
click at [466, 156] on div at bounding box center [484, 155] width 130 height 31
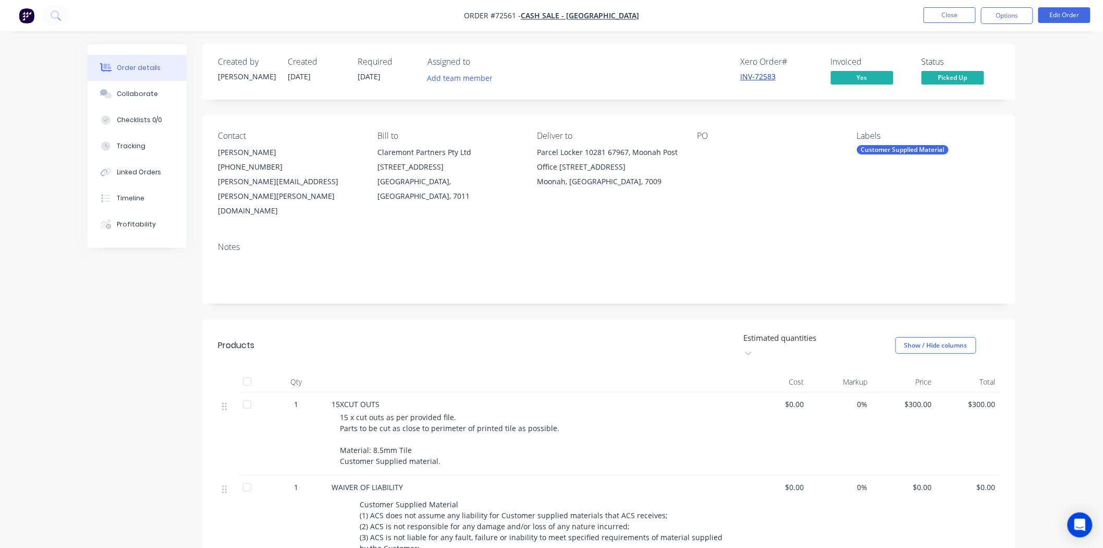
click at [755, 77] on link "INV-72583" at bounding box center [757, 76] width 35 height 10
click at [961, 19] on button "Close" at bounding box center [950, 15] width 52 height 16
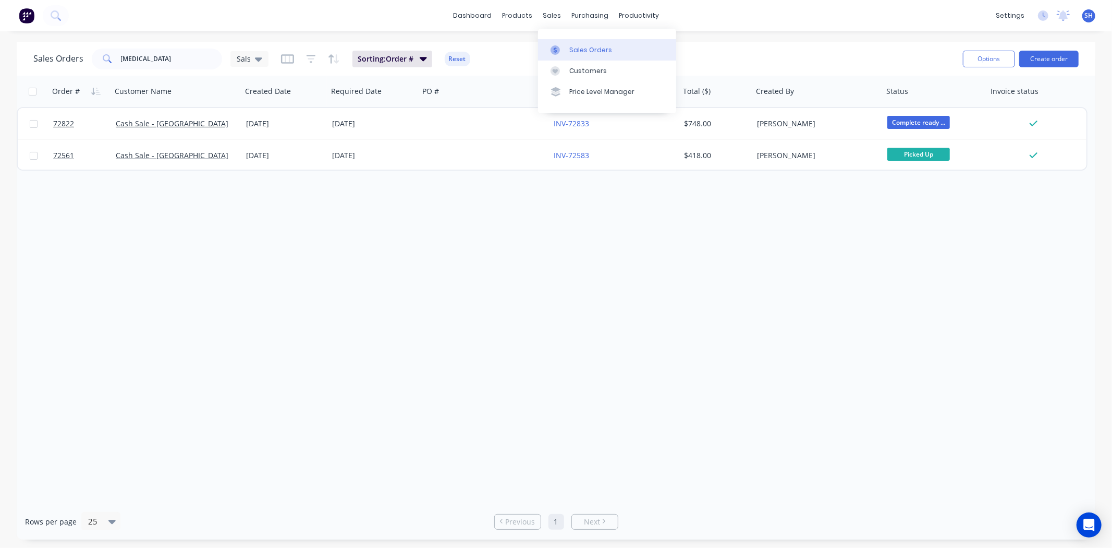
click at [572, 45] on div "Sales Orders" at bounding box center [590, 49] width 43 height 9
drag, startPoint x: 154, startPoint y: 65, endPoint x: 111, endPoint y: 61, distance: 43.5
click at [111, 61] on div "muse" at bounding box center [157, 58] width 130 height 21
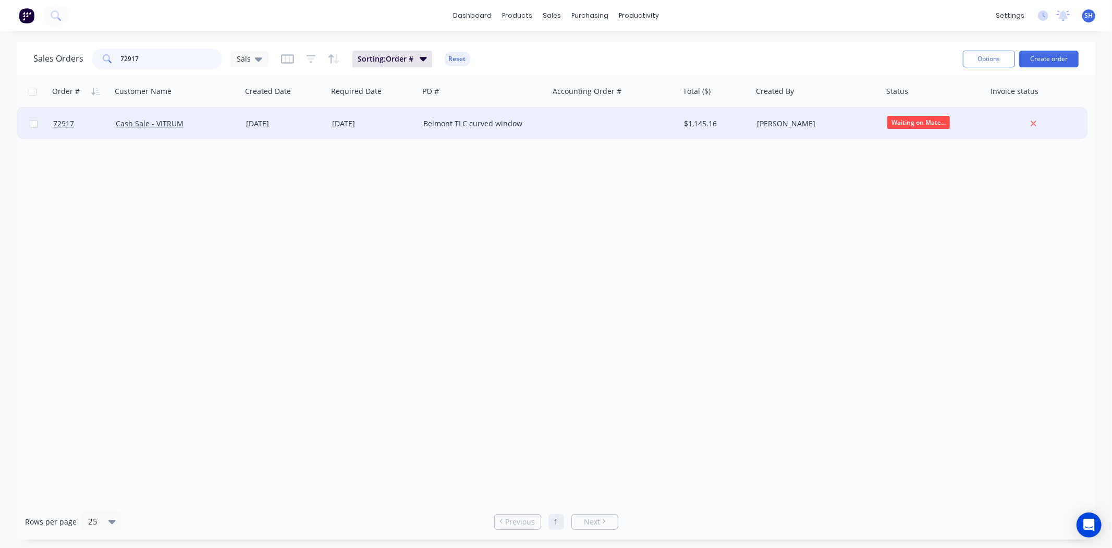
type input "72917"
click at [408, 126] on div "[DATE]" at bounding box center [373, 123] width 83 height 10
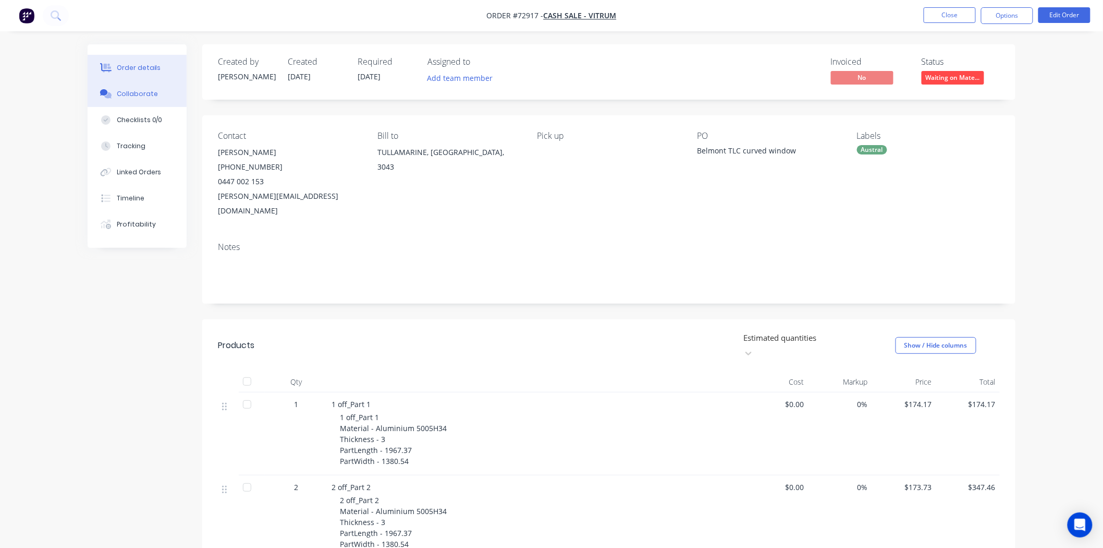
click at [143, 95] on div "Collaborate" at bounding box center [137, 93] width 41 height 9
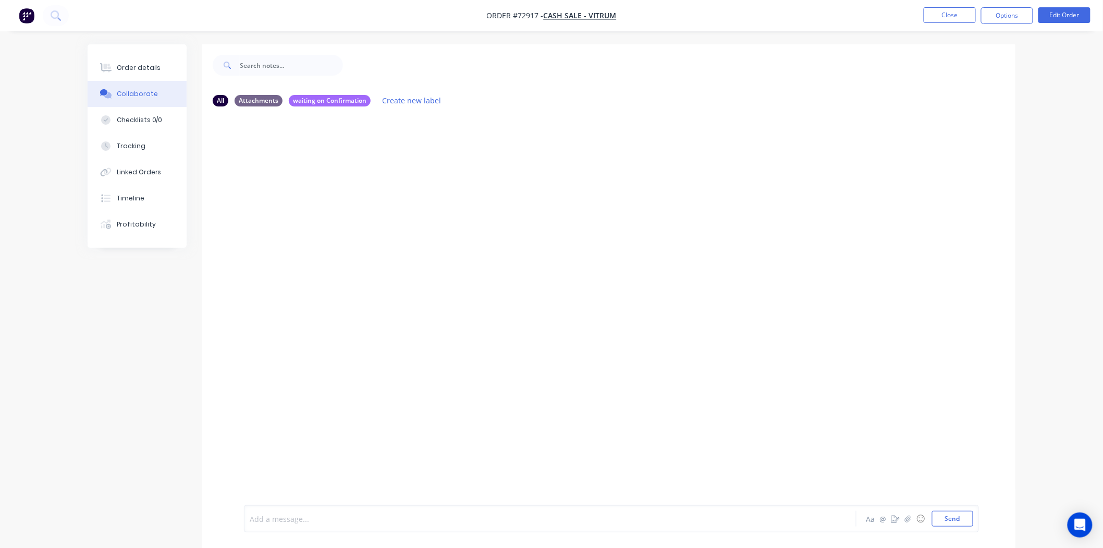
click at [412, 519] on div at bounding box center [521, 518] width 542 height 11
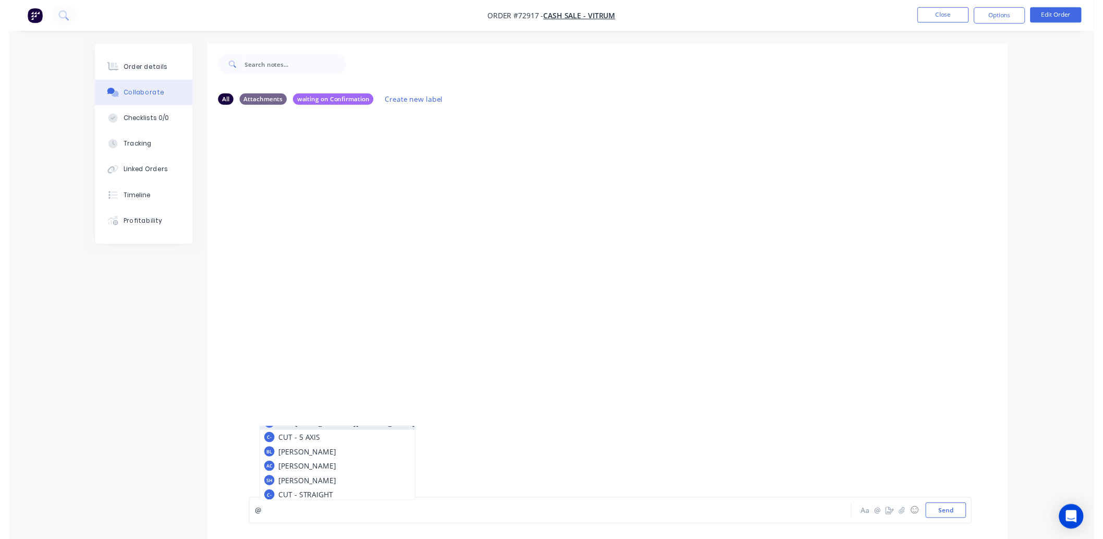
scroll to position [71, 0]
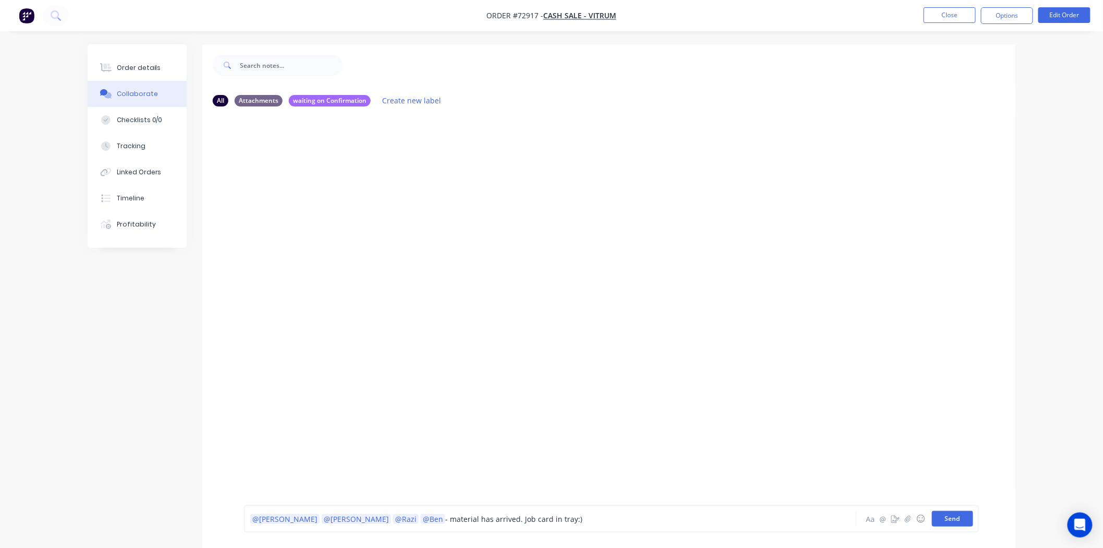
click at [957, 522] on button "Send" at bounding box center [952, 519] width 41 height 16
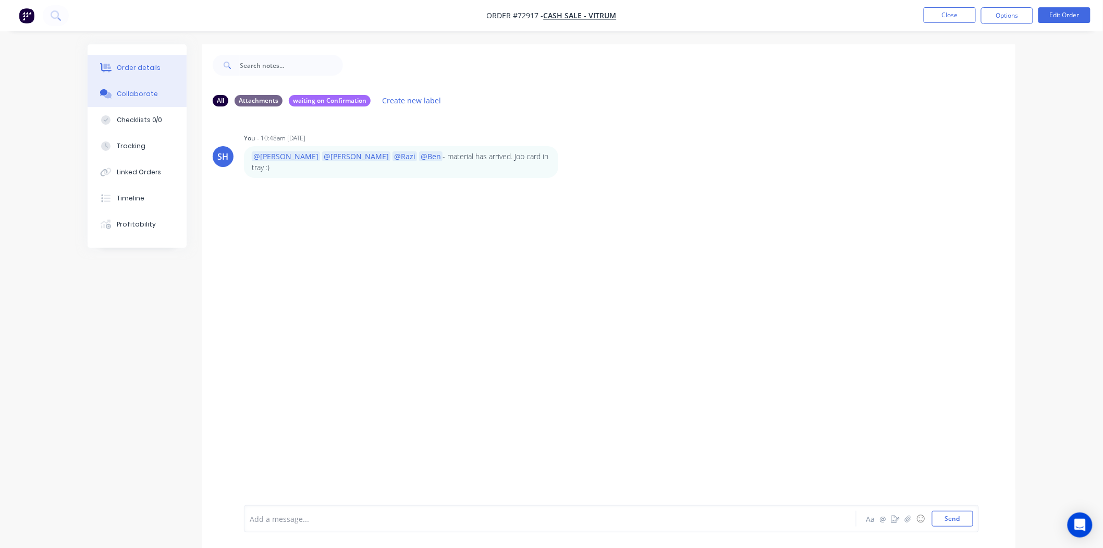
click at [123, 68] on div "Order details" at bounding box center [139, 67] width 44 height 9
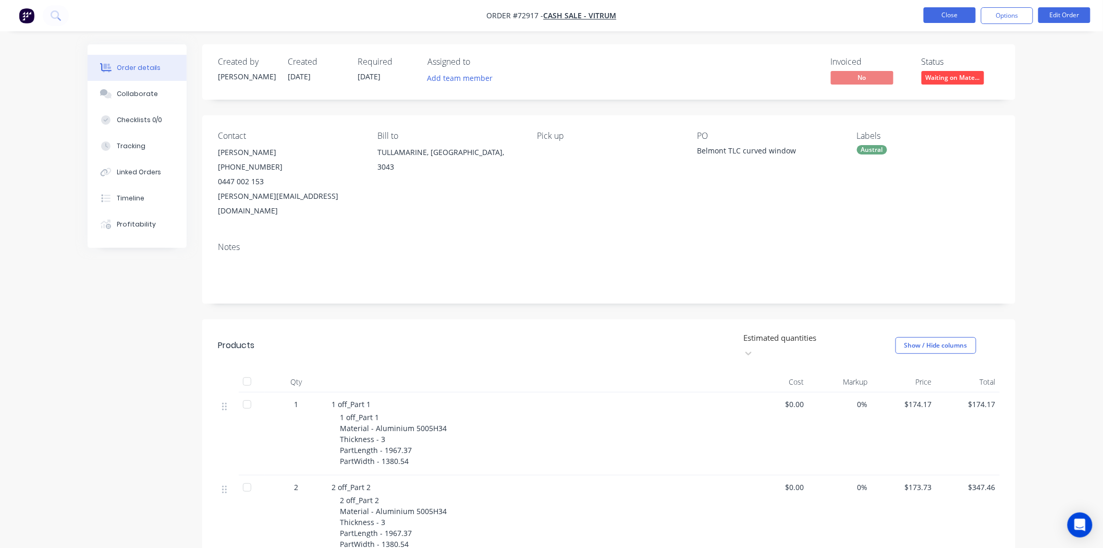
click at [940, 19] on button "Close" at bounding box center [950, 15] width 52 height 16
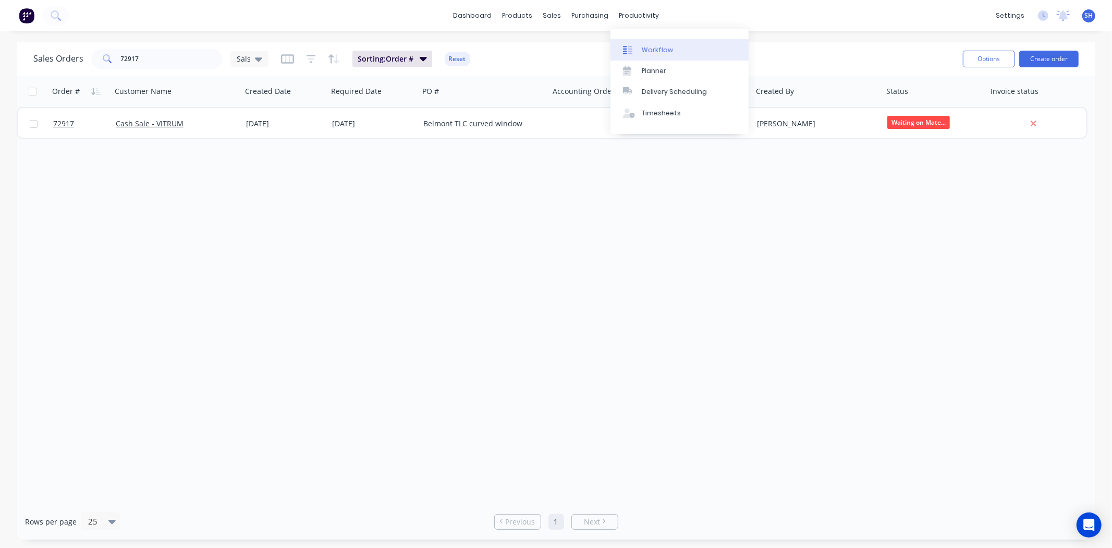
click at [662, 47] on div "Workflow" at bounding box center [657, 49] width 31 height 9
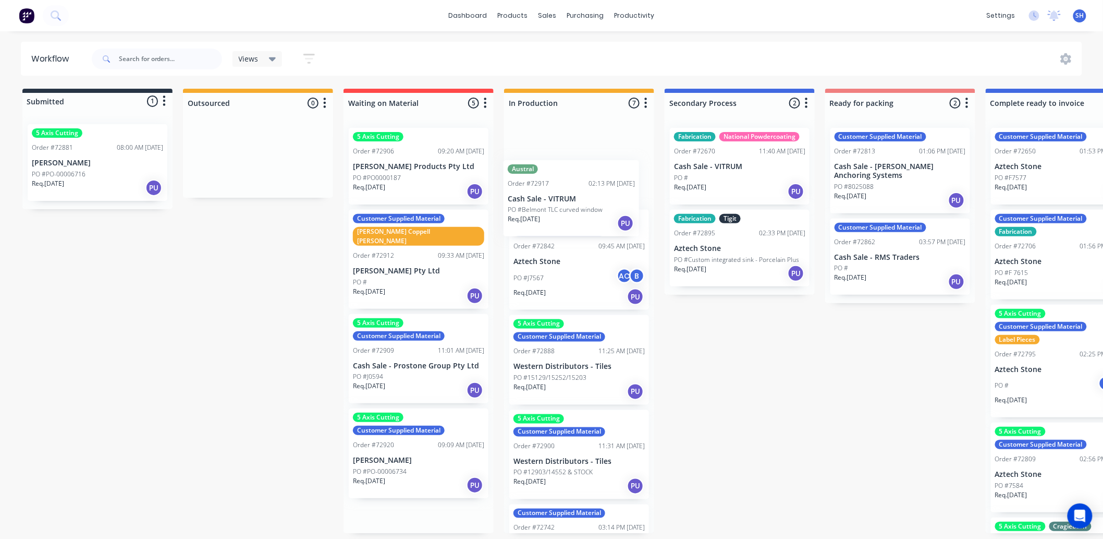
drag, startPoint x: 392, startPoint y: 259, endPoint x: 550, endPoint y: 209, distance: 165.6
click at [550, 209] on div "Submitted 1 Status colour #273444 hex #273444 Save Cancel Summaries Total order…" at bounding box center [937, 311] width 1890 height 444
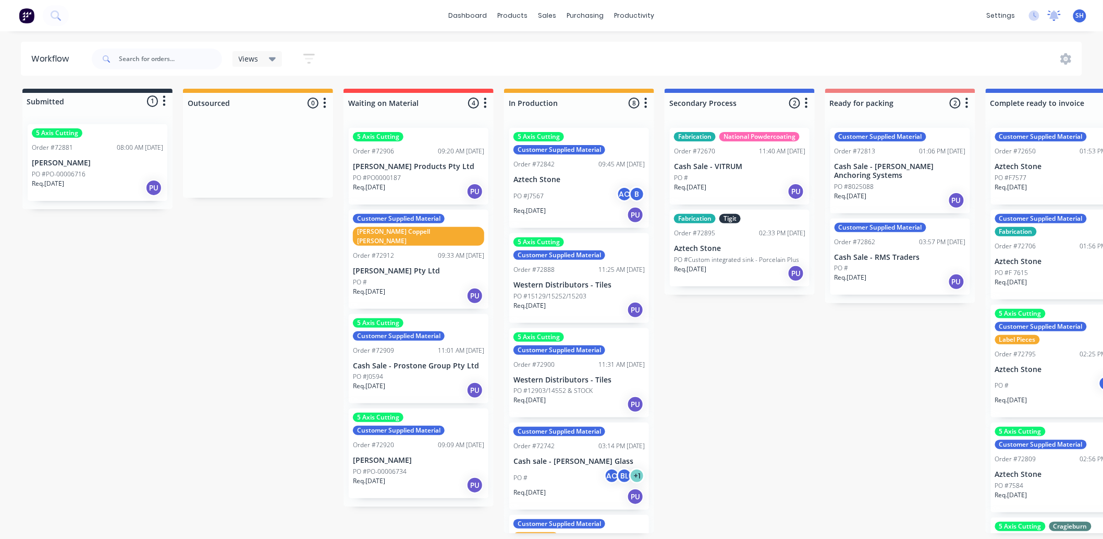
click at [1055, 22] on div at bounding box center [1054, 16] width 13 height 16
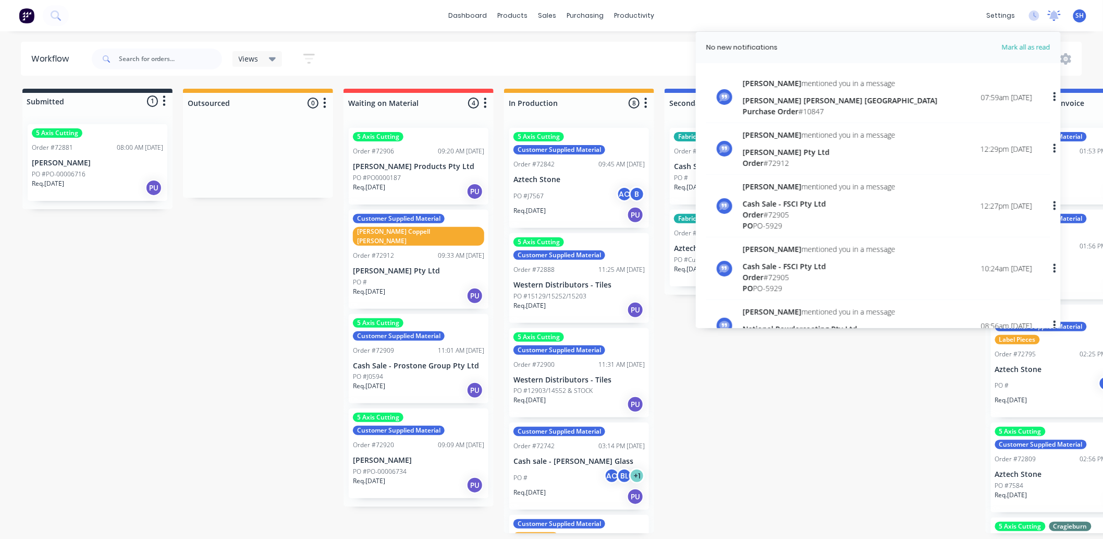
click at [1055, 22] on div at bounding box center [1054, 16] width 13 height 16
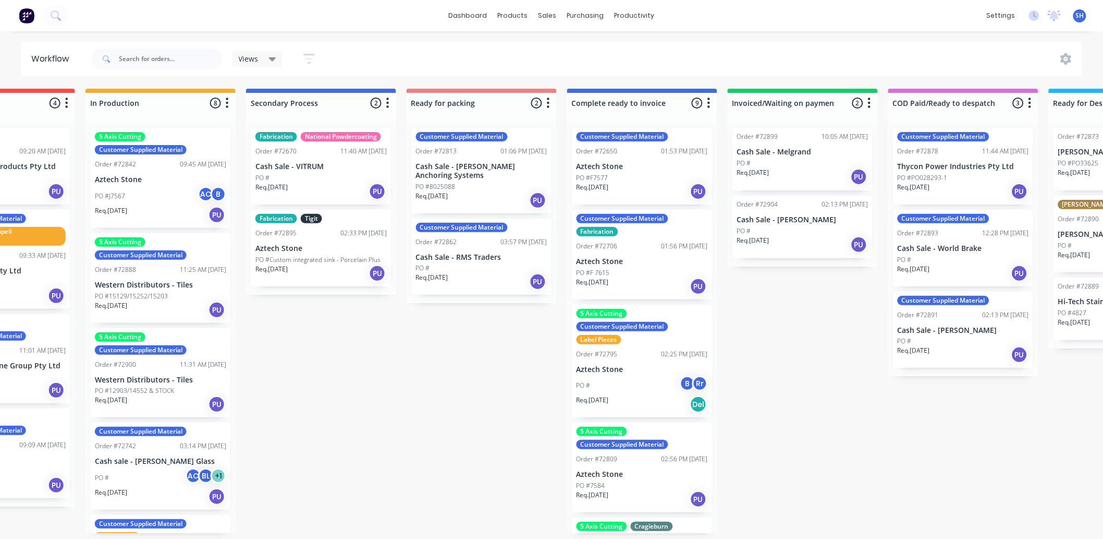
scroll to position [0, 439]
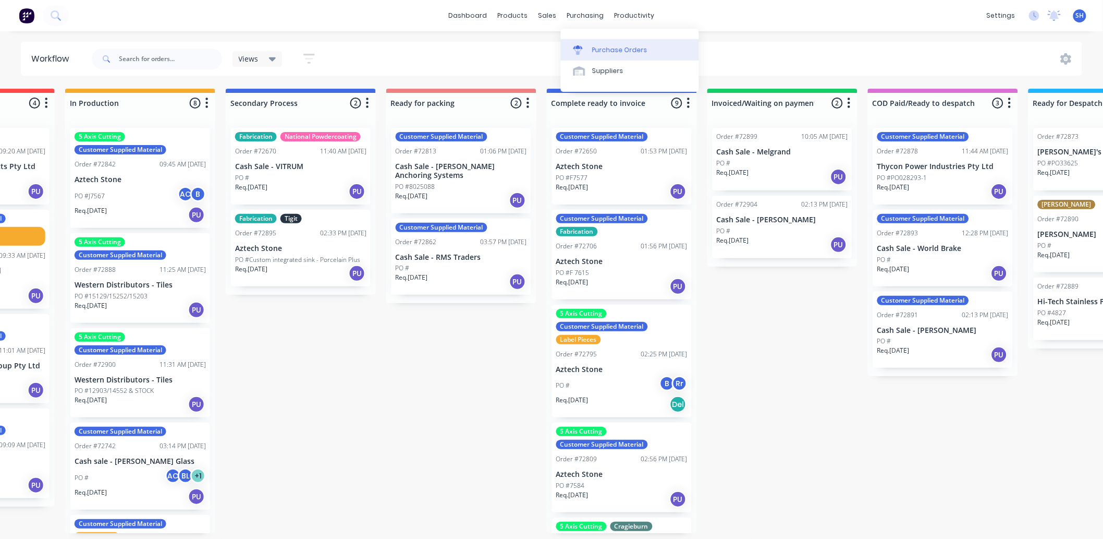
click at [593, 51] on div "Purchase Orders" at bounding box center [619, 49] width 55 height 9
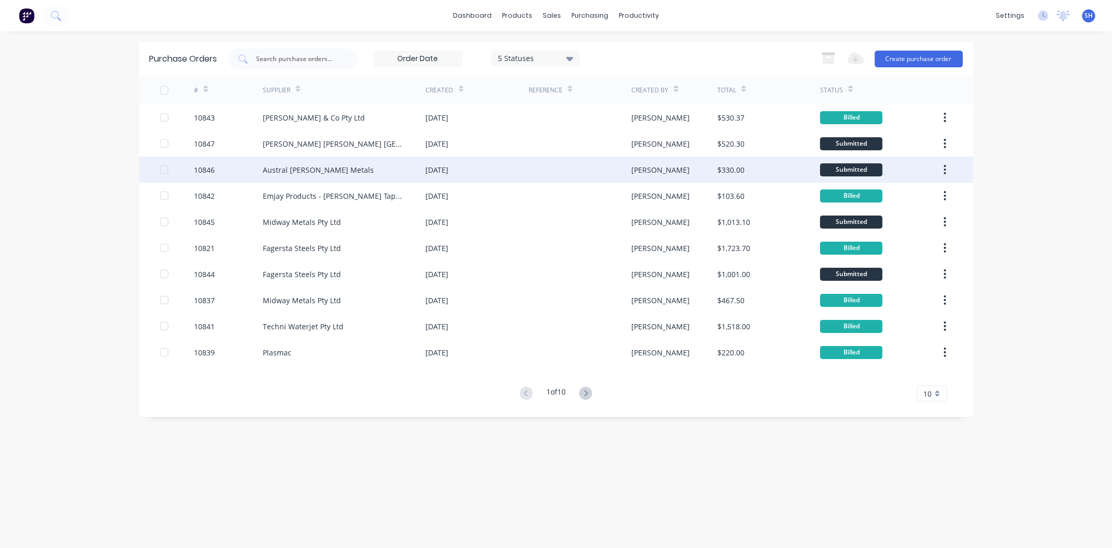
click at [317, 174] on div "Austral Wright Metals" at bounding box center [318, 169] width 111 height 11
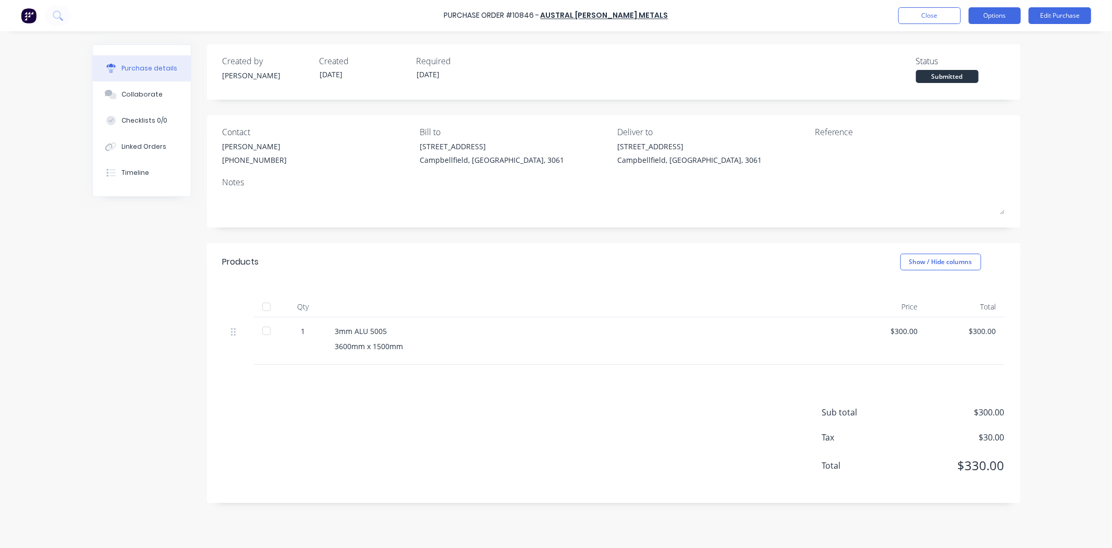
click at [990, 18] on button "Options" at bounding box center [995, 15] width 52 height 17
click at [973, 65] on div "Convert to Bill" at bounding box center [971, 63] width 80 height 15
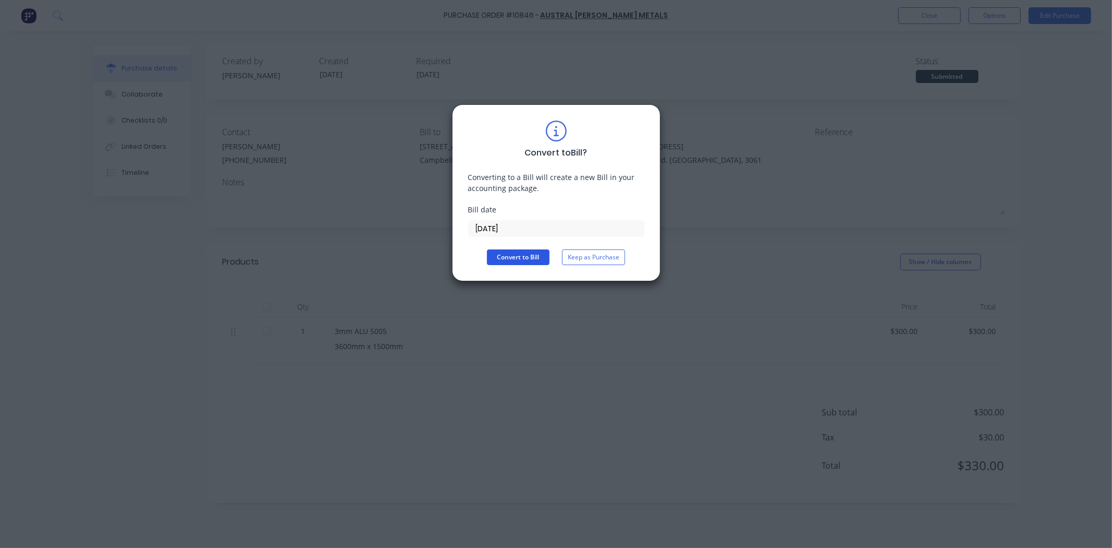
click at [508, 261] on button "Convert to Bill" at bounding box center [518, 257] width 63 height 16
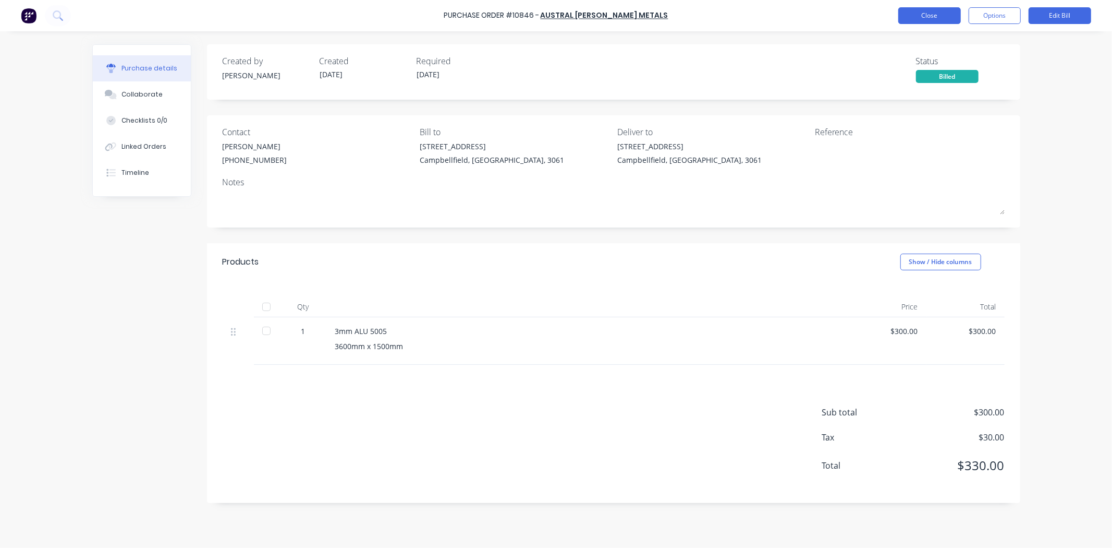
click at [920, 21] on button "Close" at bounding box center [929, 15] width 63 height 17
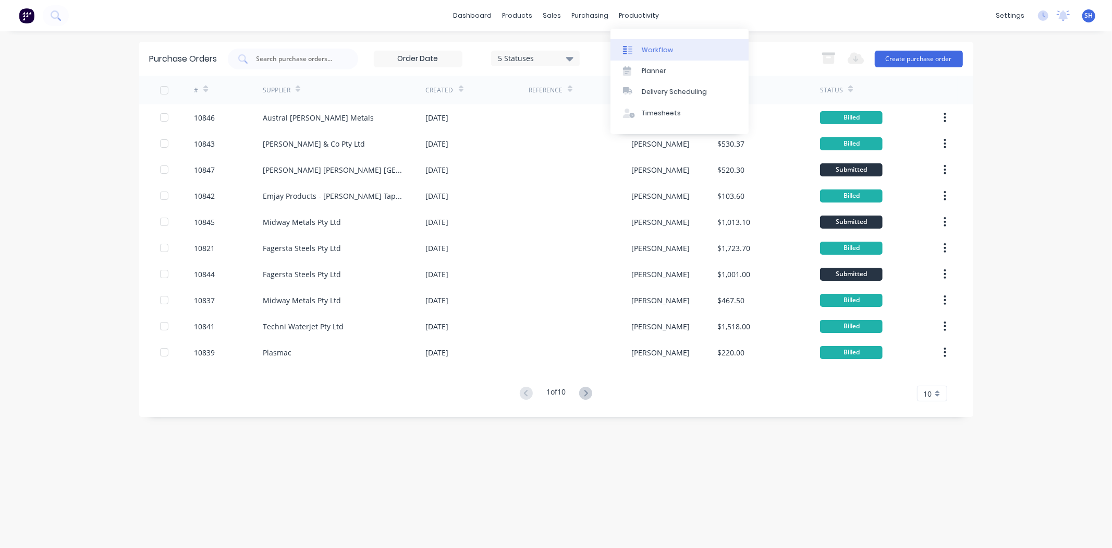
click at [661, 48] on div "Workflow" at bounding box center [657, 49] width 31 height 9
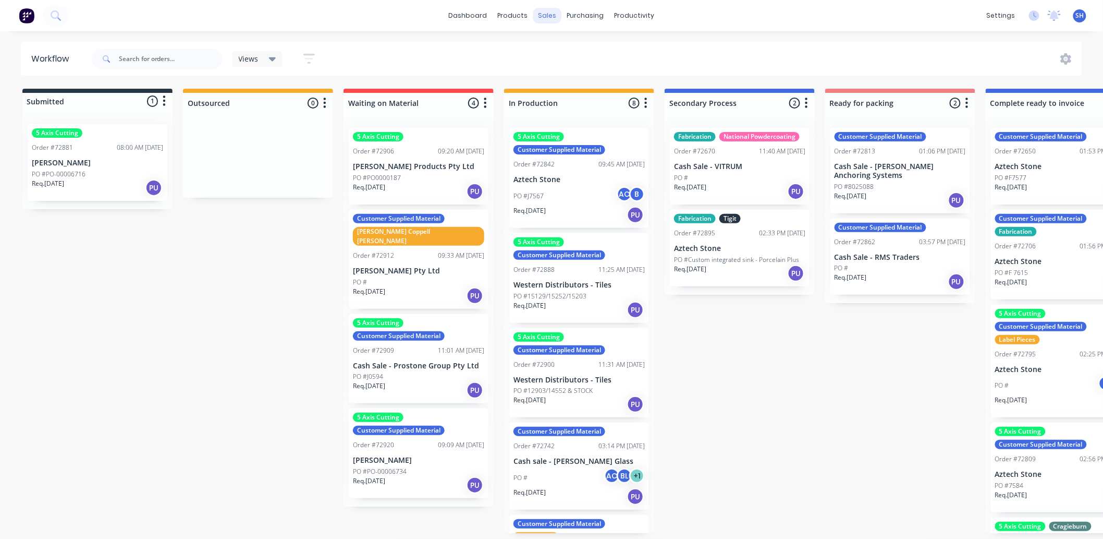
click at [541, 18] on div "sales" at bounding box center [547, 16] width 29 height 16
click at [571, 44] on link "Sales Orders" at bounding box center [603, 49] width 138 height 21
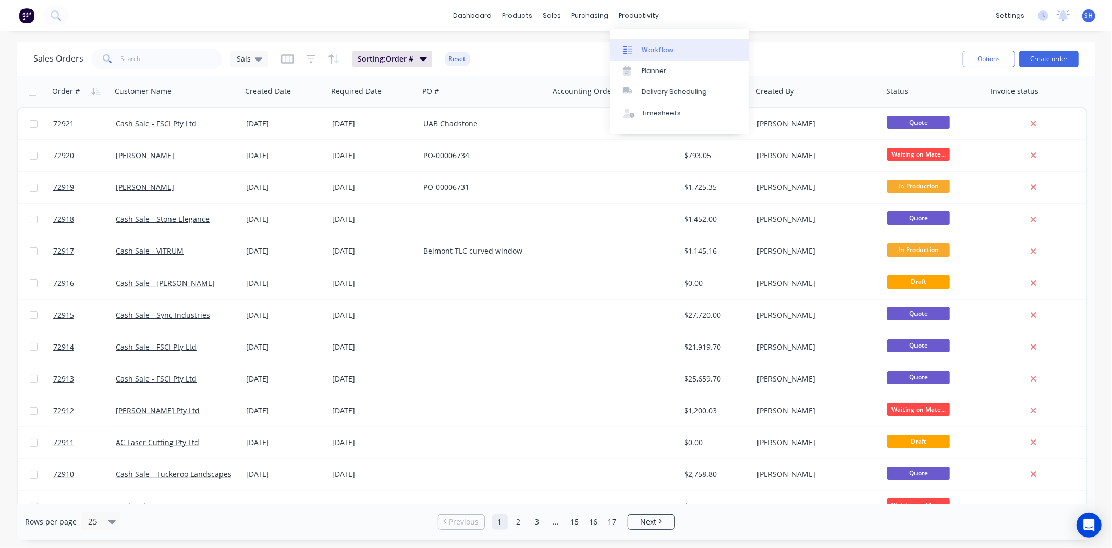
click at [642, 54] on div "Workflow" at bounding box center [657, 49] width 31 height 9
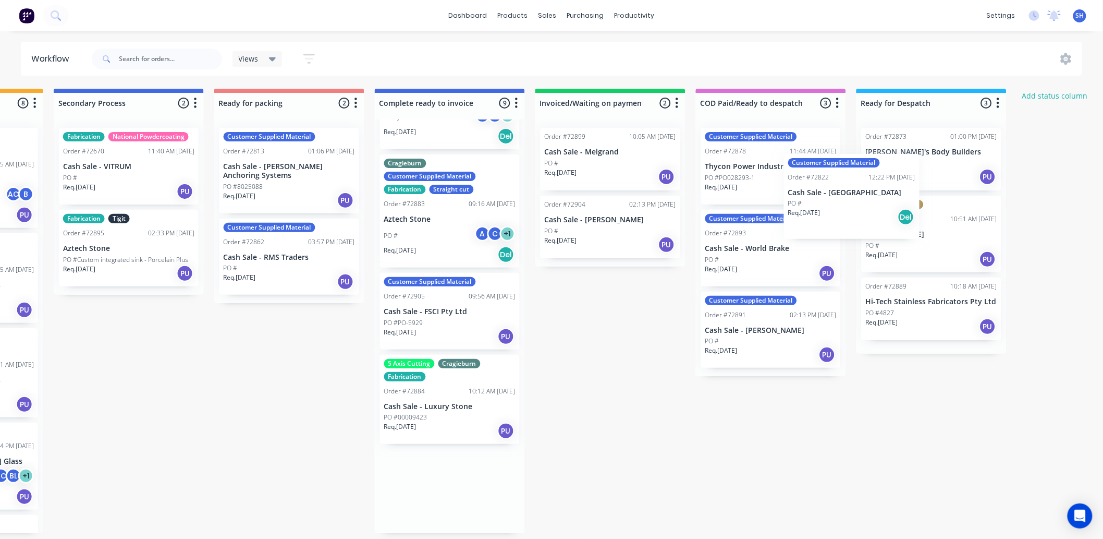
scroll to position [0, 613]
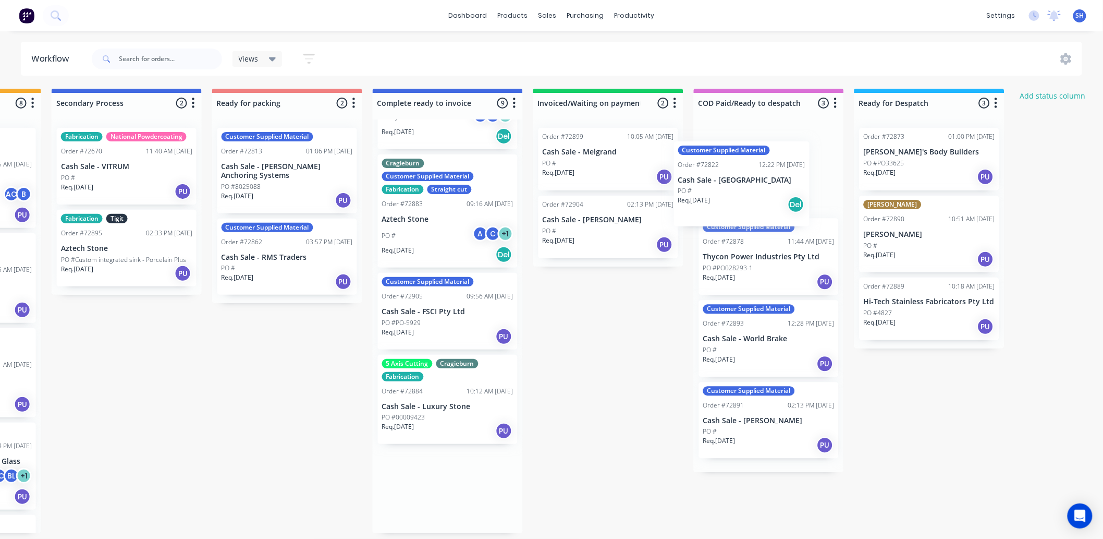
drag, startPoint x: 542, startPoint y: 326, endPoint x: 760, endPoint y: 191, distance: 255.7
click at [760, 191] on div "Submitted 1 Status colour #273444 hex #273444 Save Cancel Summaries Total order…" at bounding box center [324, 311] width 1890 height 444
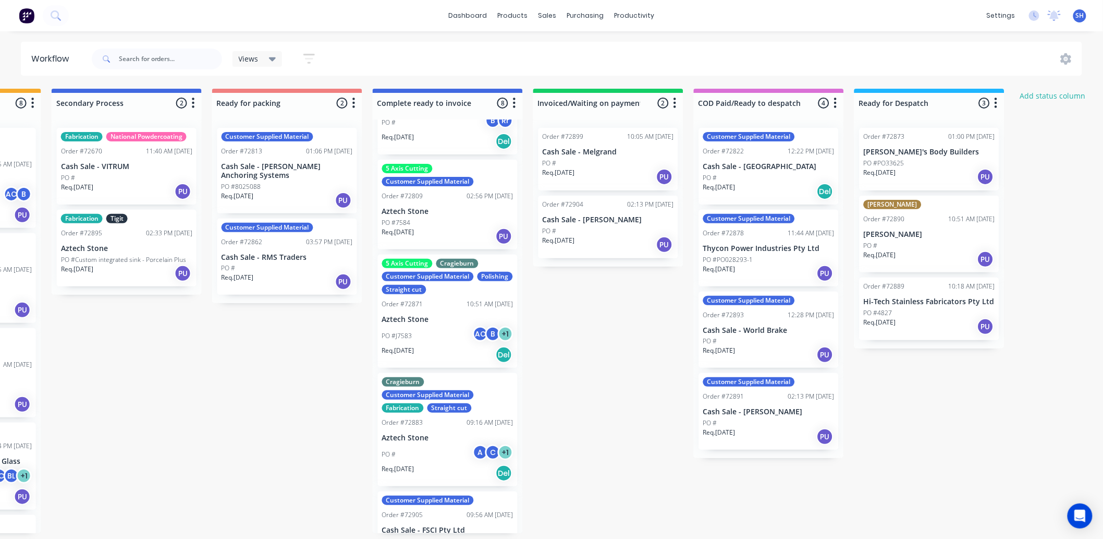
scroll to position [289, 0]
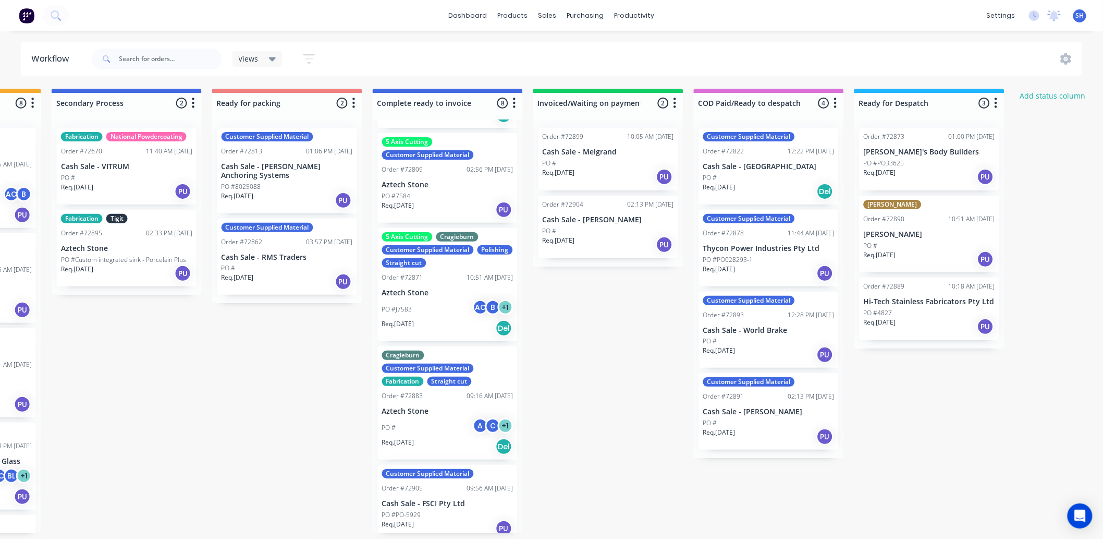
click at [449, 421] on div "PO # A C + 1" at bounding box center [447, 428] width 131 height 20
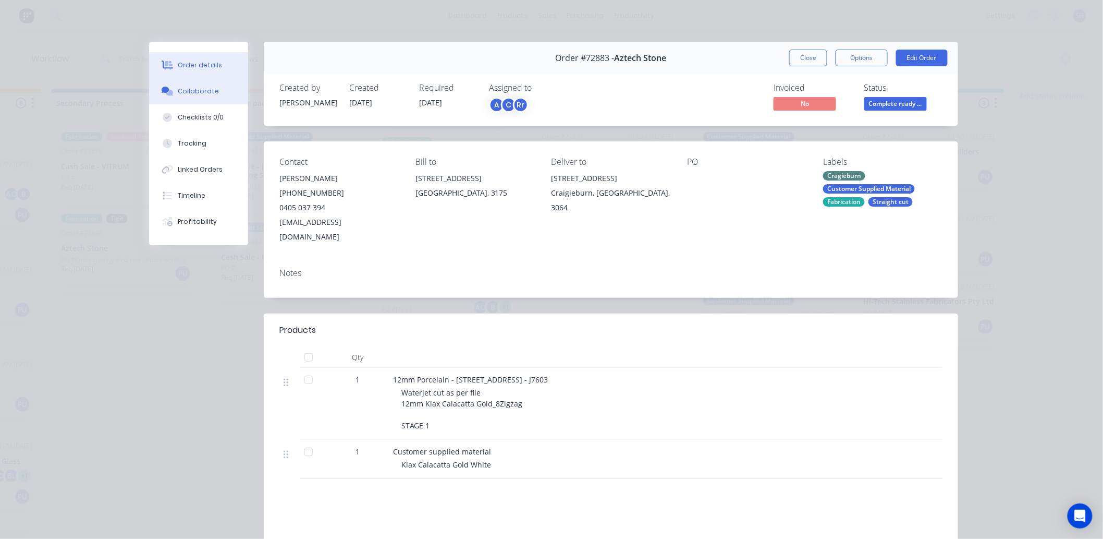
click at [197, 95] on div "Collaborate" at bounding box center [198, 91] width 41 height 9
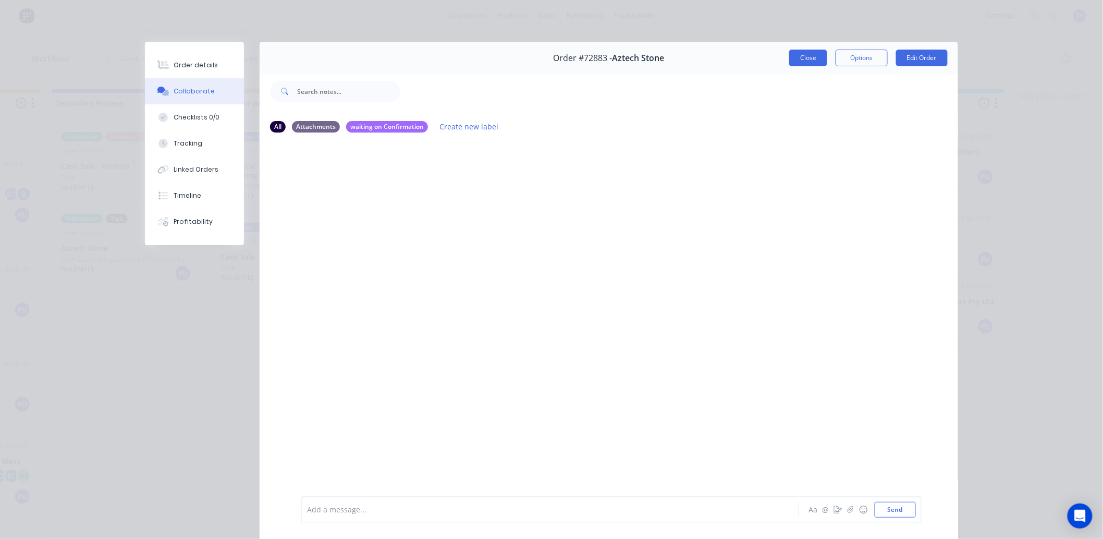
click at [807, 63] on button "Close" at bounding box center [808, 58] width 38 height 17
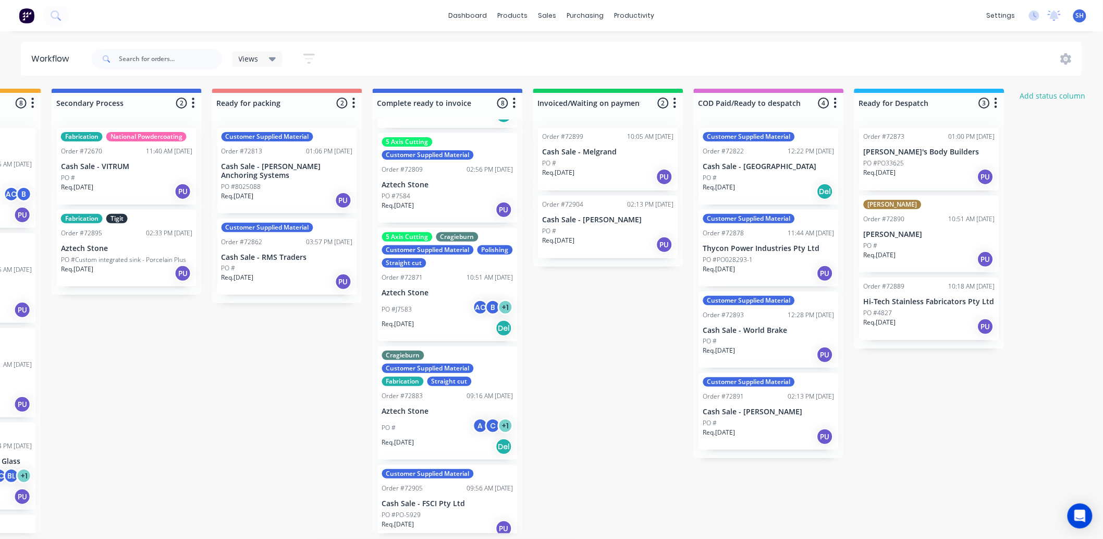
click at [914, 164] on div "PO #PO33625" at bounding box center [929, 163] width 131 height 9
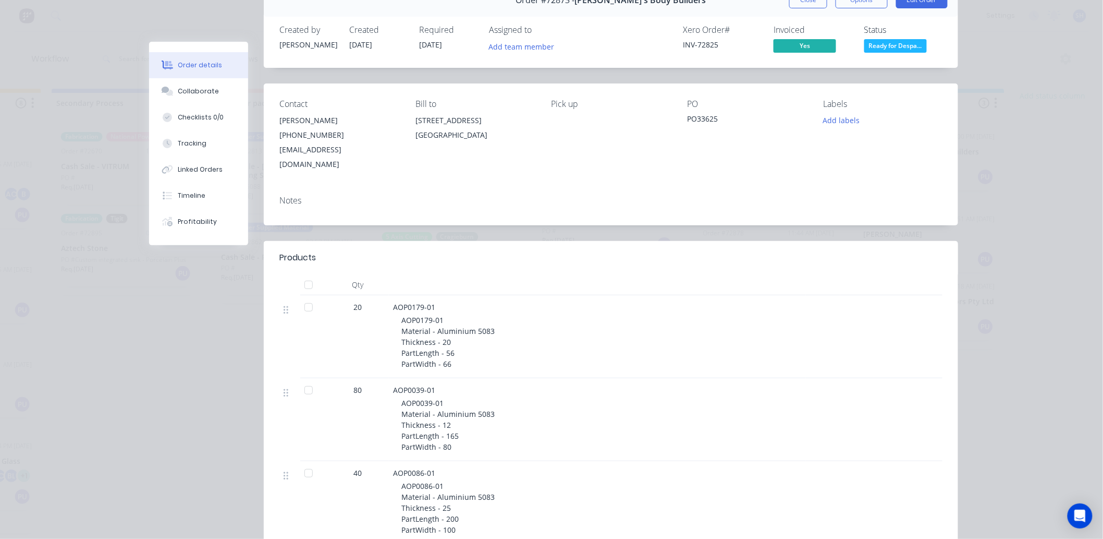
scroll to position [0, 0]
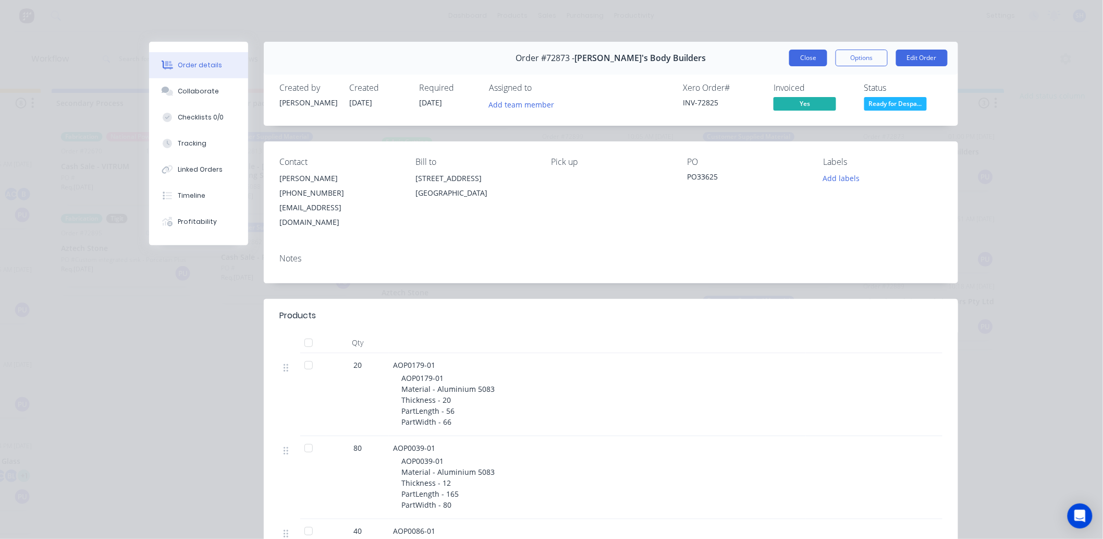
click at [797, 59] on button "Close" at bounding box center [808, 58] width 38 height 17
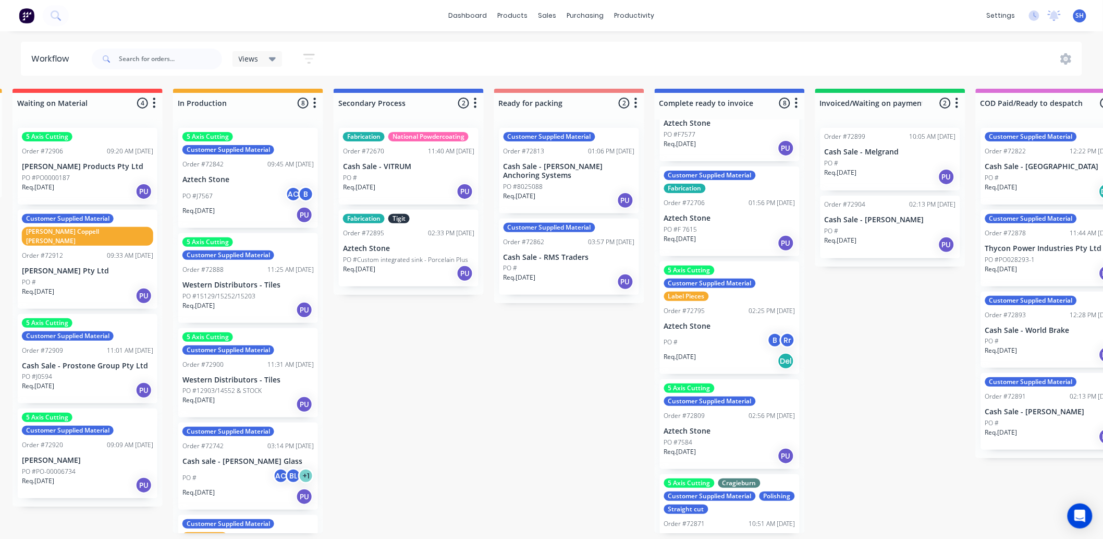
scroll to position [336, 0]
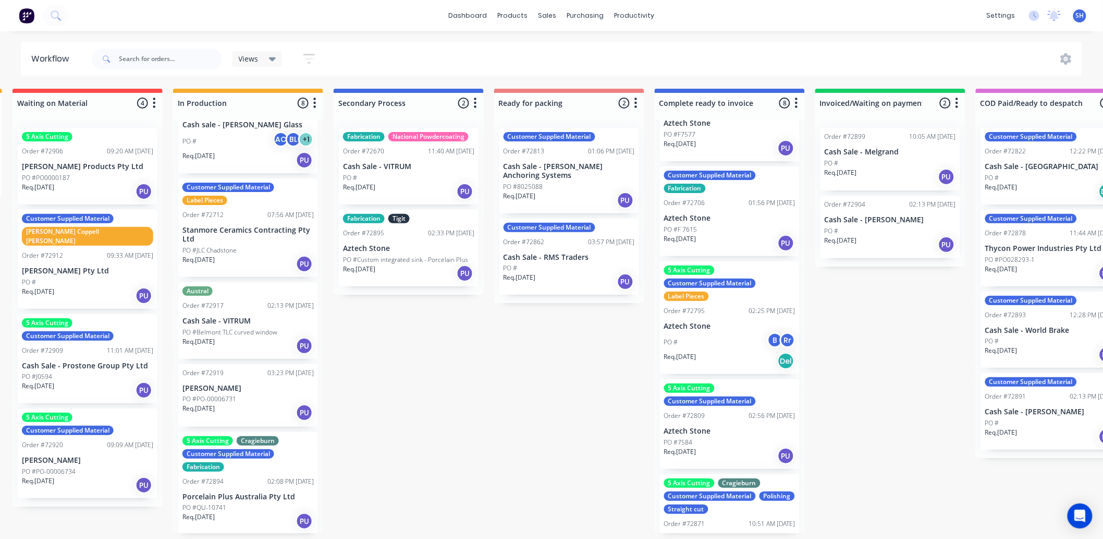
click at [241, 483] on div "5 Axis Cutting Cragieburn Customer Supplied Material Fabrication Order #72894 0…" at bounding box center [248, 483] width 140 height 103
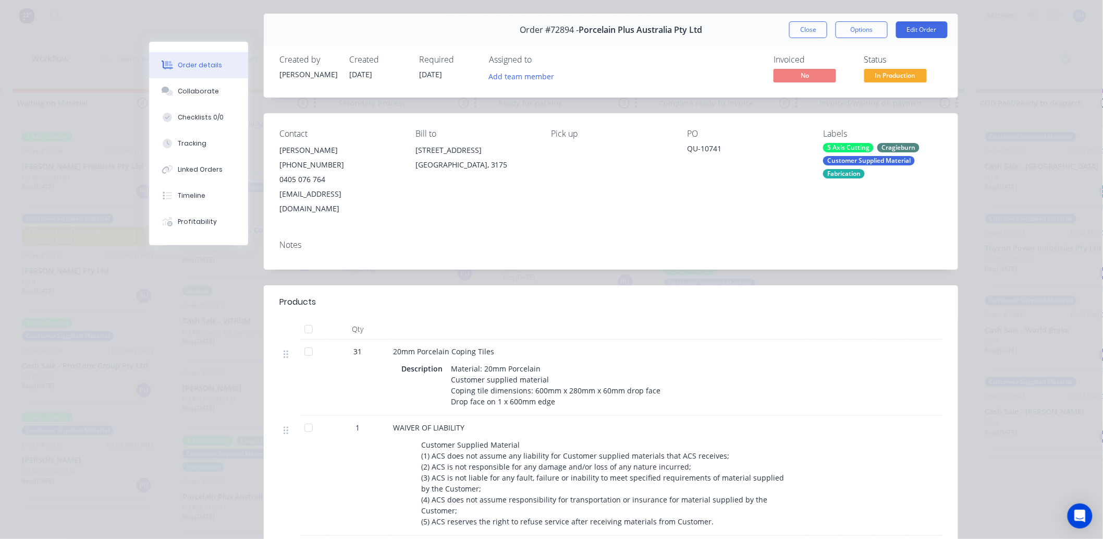
scroll to position [0, 0]
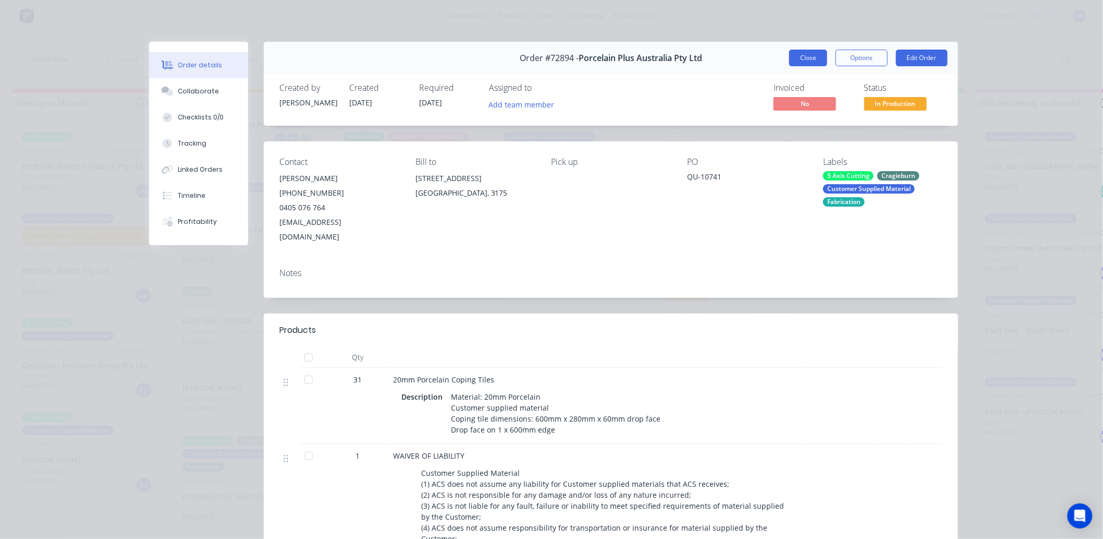
click at [801, 58] on button "Close" at bounding box center [808, 58] width 38 height 17
